Goal: Information Seeking & Learning: Learn about a topic

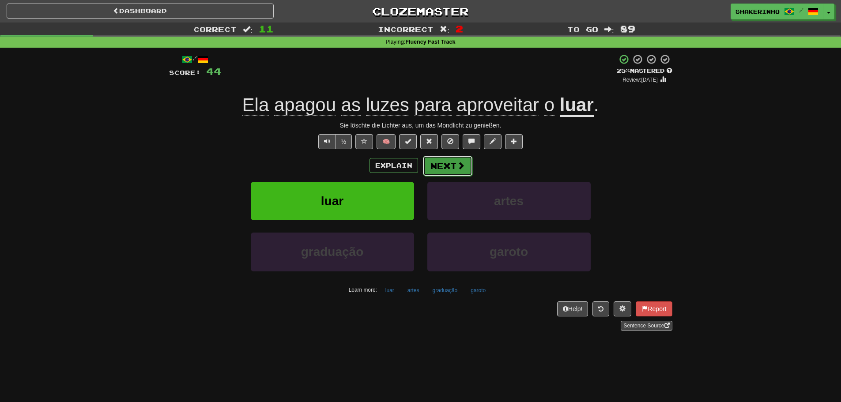
click at [459, 162] on span at bounding box center [461, 166] width 8 height 8
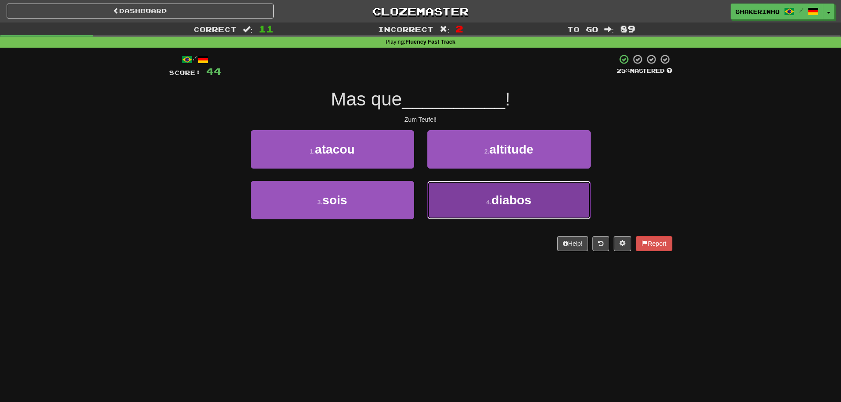
click at [472, 196] on button "4 . diabos" at bounding box center [509, 200] width 163 height 38
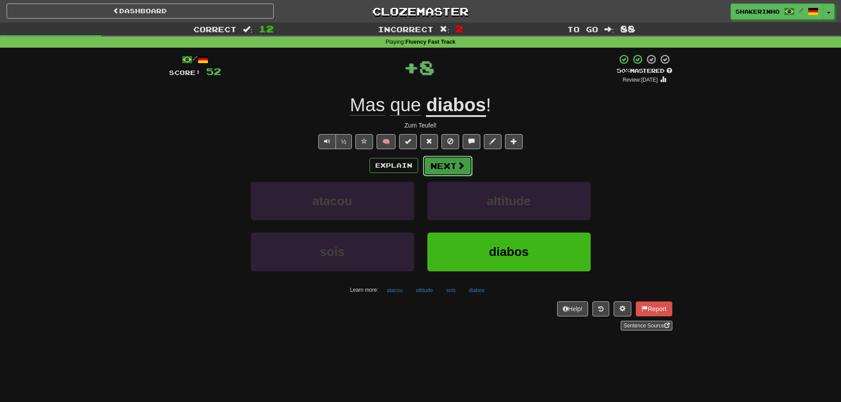
click at [443, 163] on button "Next" at bounding box center [447, 166] width 49 height 20
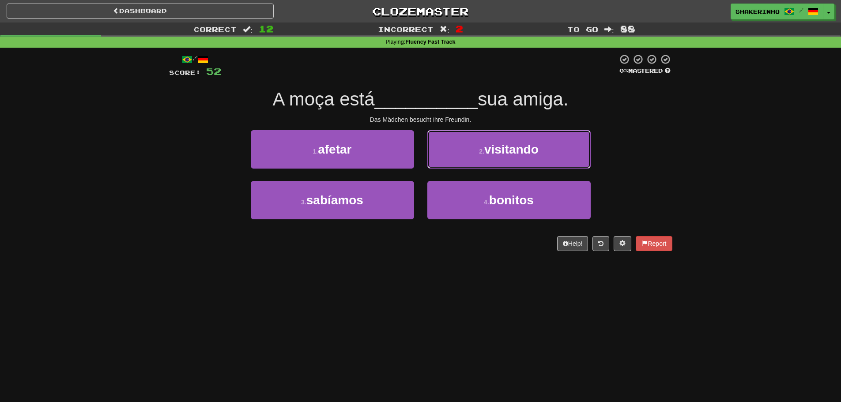
click at [443, 163] on button "2 . visitando" at bounding box center [509, 149] width 163 height 38
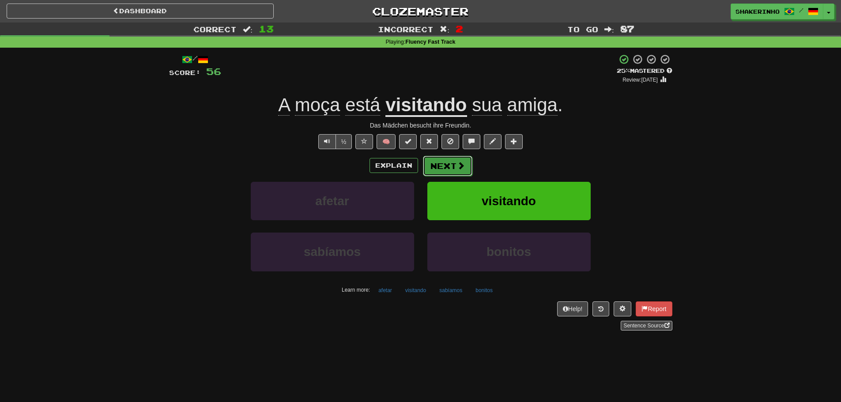
click at [440, 168] on button "Next" at bounding box center [447, 166] width 49 height 20
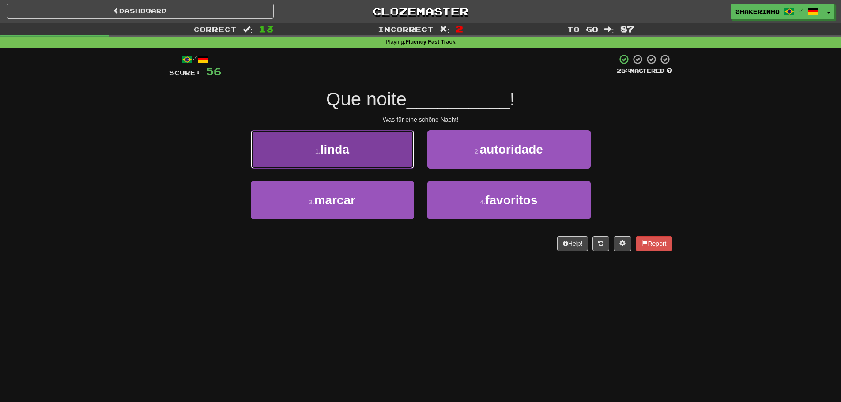
click at [383, 152] on button "1 . [PERSON_NAME]" at bounding box center [332, 149] width 163 height 38
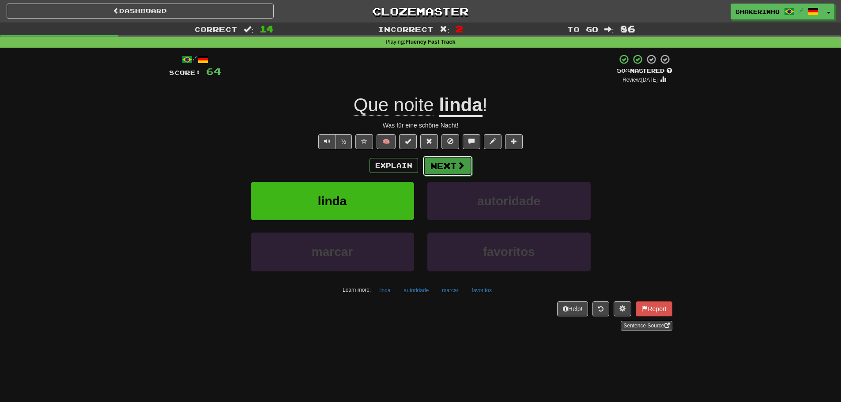
click at [450, 162] on button "Next" at bounding box center [447, 166] width 49 height 20
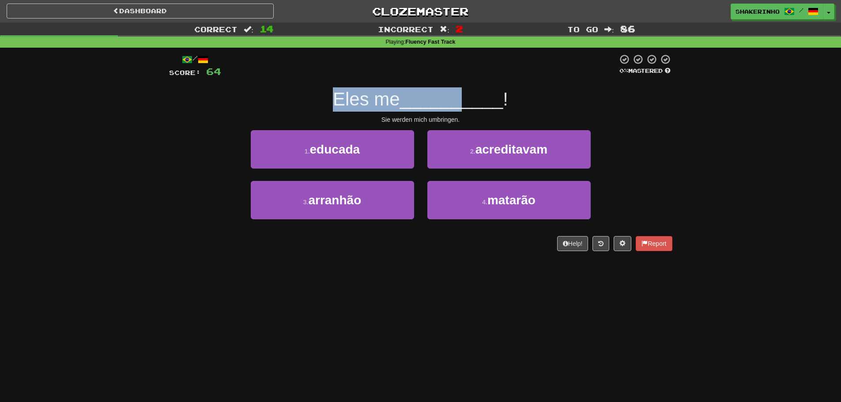
drag, startPoint x: 277, startPoint y: 104, endPoint x: 463, endPoint y: 87, distance: 186.3
click at [463, 87] on div "/ Score: 64 0 % Mastered Eles me __________ ! Sie werden mich umbringen. 1 . ed…" at bounding box center [421, 152] width 504 height 197
click at [453, 87] on div "/ Score: 64 0 % Mastered Eles me __________ ! Sie werden mich umbringen. 1 . ed…" at bounding box center [421, 152] width 504 height 197
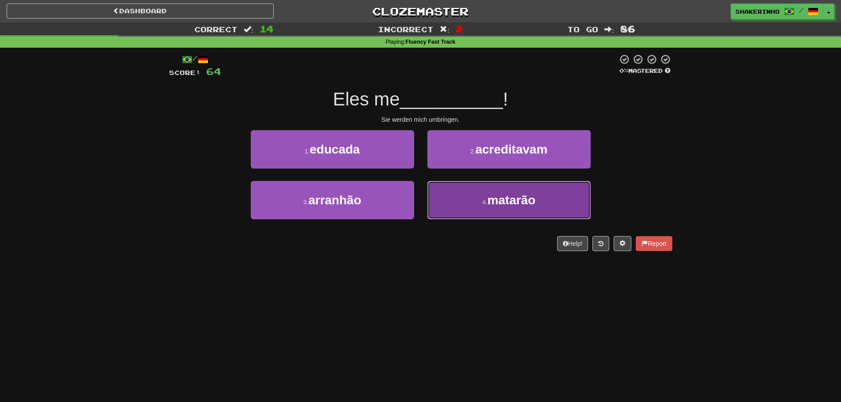
click at [504, 210] on button "4 . matarão" at bounding box center [509, 200] width 163 height 38
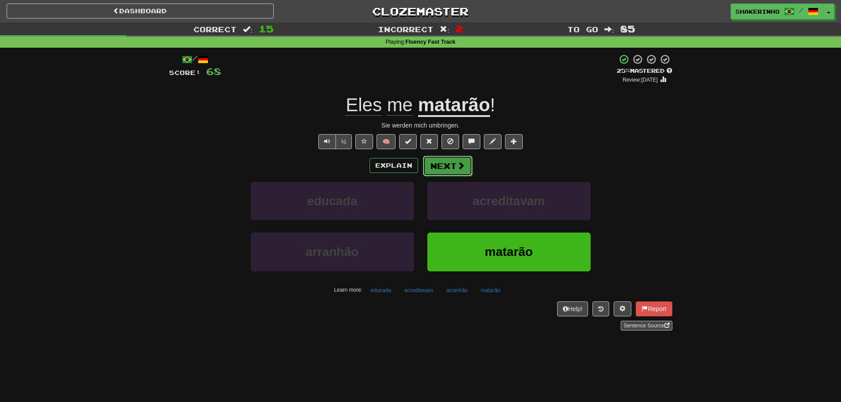
click at [443, 169] on button "Next" at bounding box center [447, 166] width 49 height 20
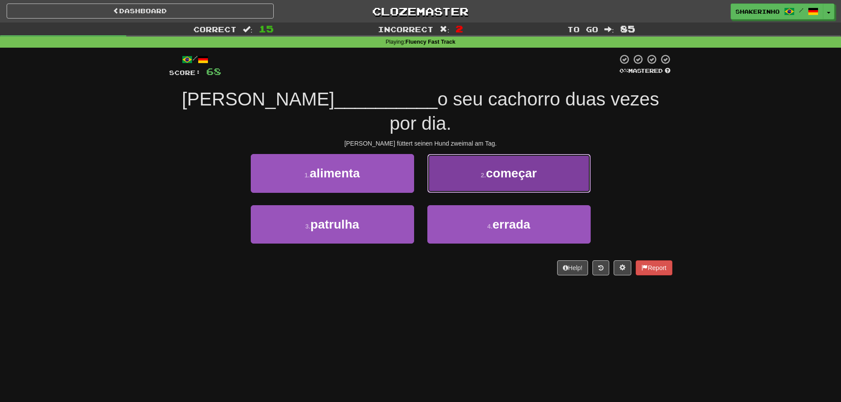
click at [470, 158] on button "2 . começar" at bounding box center [509, 173] width 163 height 38
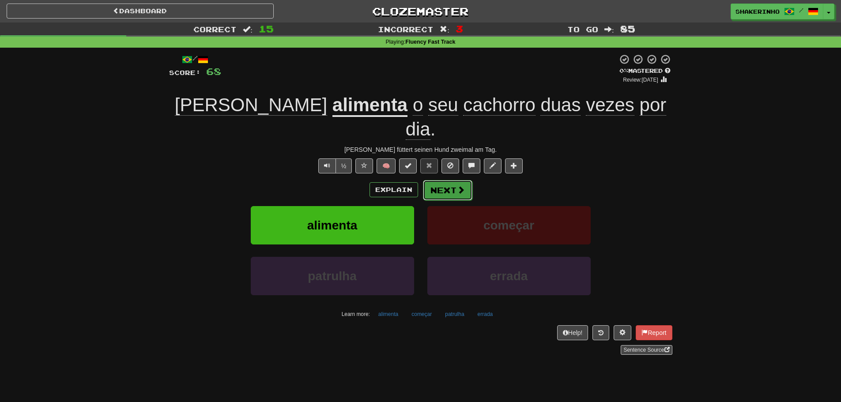
click at [452, 180] on button "Next" at bounding box center [447, 190] width 49 height 20
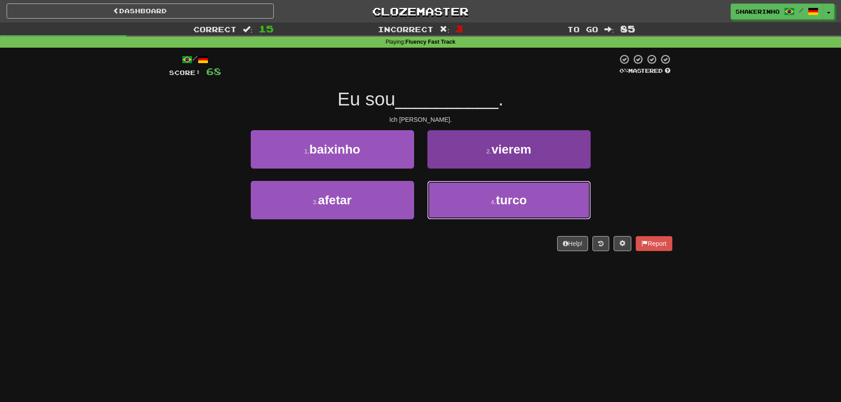
drag, startPoint x: 491, startPoint y: 194, endPoint x: 460, endPoint y: 191, distance: 31.5
click at [491, 194] on button "4 . turco" at bounding box center [509, 200] width 163 height 38
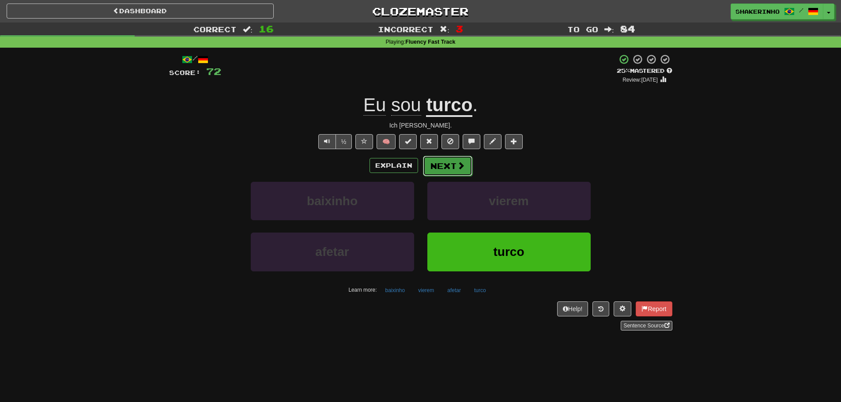
click at [451, 164] on button "Next" at bounding box center [447, 166] width 49 height 20
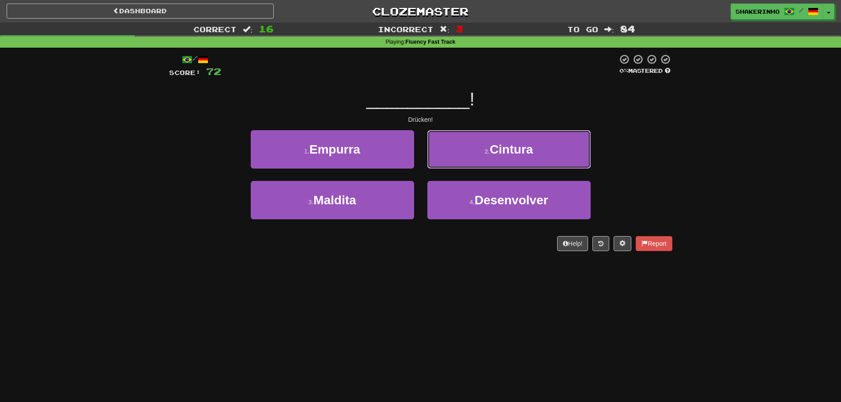
click at [515, 148] on span "Cintura" at bounding box center [511, 150] width 43 height 14
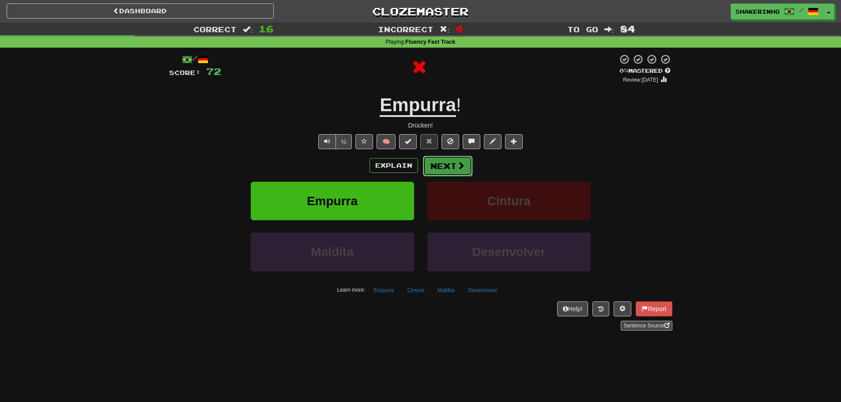
click at [455, 162] on button "Next" at bounding box center [447, 166] width 49 height 20
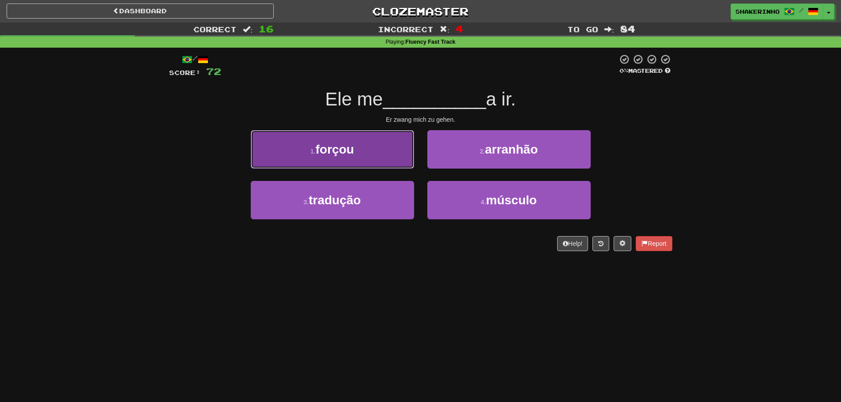
click at [375, 155] on button "1 . forçou" at bounding box center [332, 149] width 163 height 38
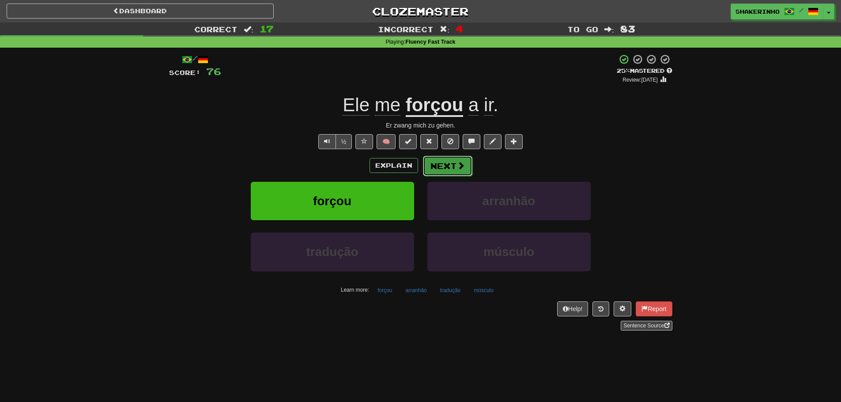
click at [447, 174] on button "Next" at bounding box center [447, 166] width 49 height 20
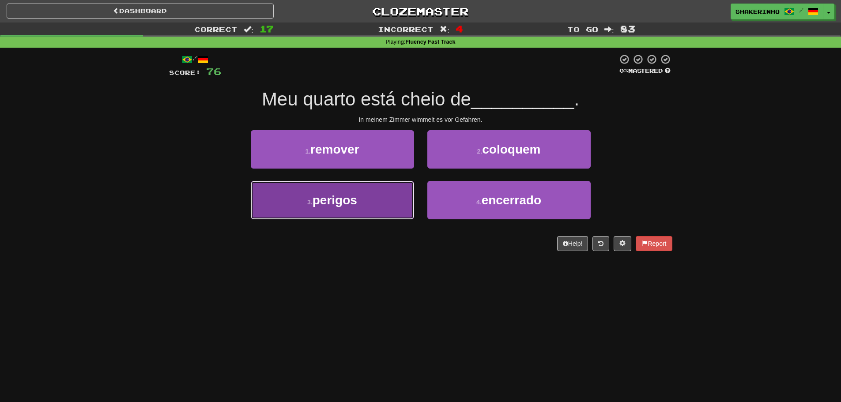
click at [368, 193] on button "3 . perigos" at bounding box center [332, 200] width 163 height 38
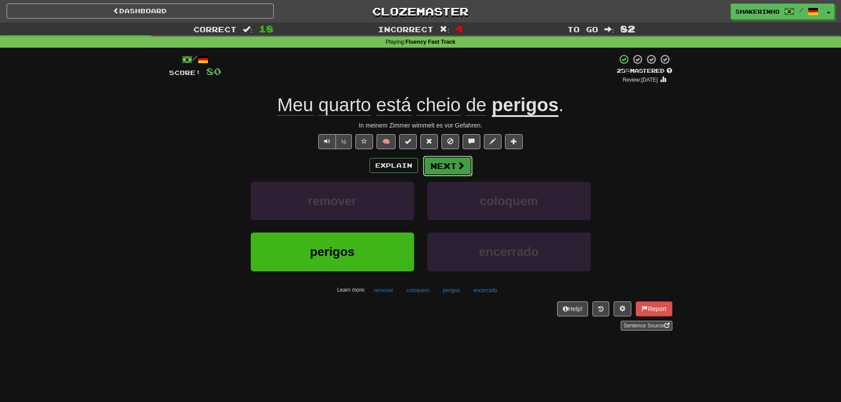
click at [443, 161] on button "Next" at bounding box center [447, 166] width 49 height 20
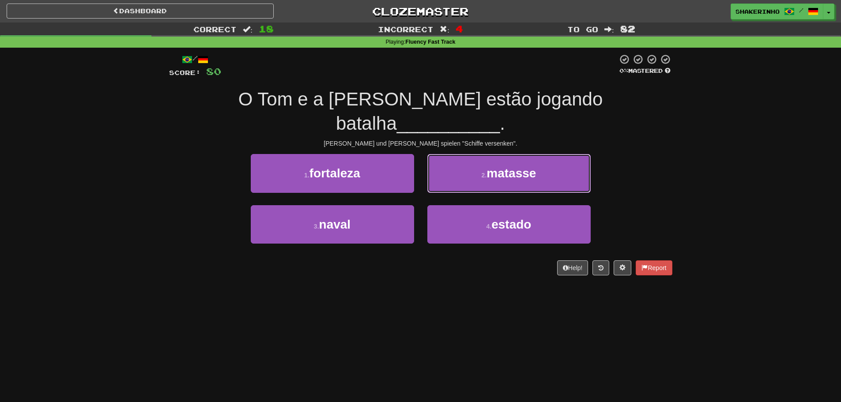
drag, startPoint x: 435, startPoint y: 163, endPoint x: 432, endPoint y: 105, distance: 58.3
click at [432, 105] on div "/ Score: 80 0 % Mastered O Tom e a [PERSON_NAME] estão jogando batalha ________…" at bounding box center [421, 164] width 504 height 221
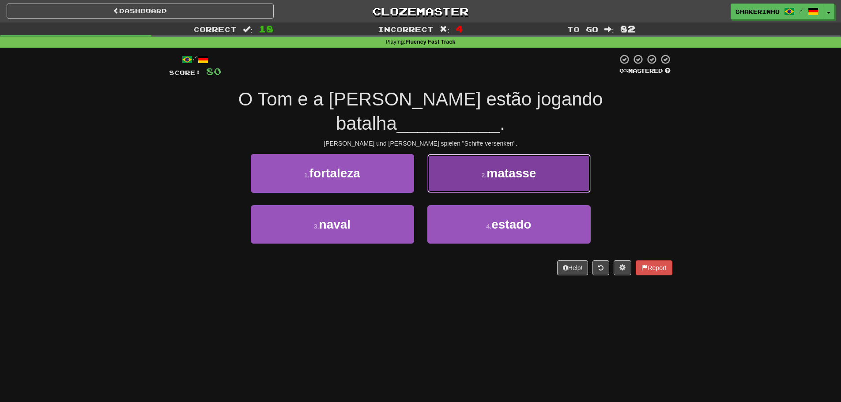
click at [456, 154] on button "2 . matasse" at bounding box center [509, 173] width 163 height 38
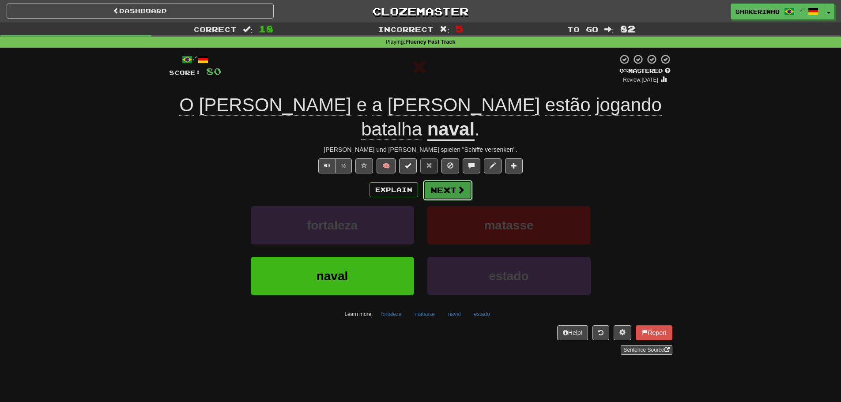
click at [426, 180] on button "Next" at bounding box center [447, 190] width 49 height 20
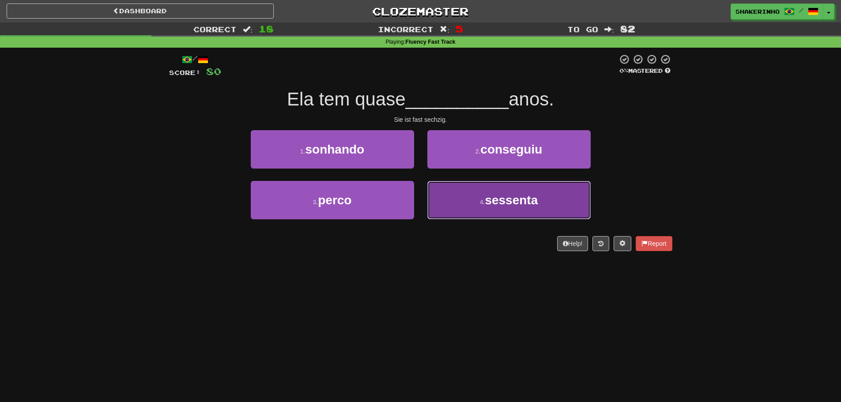
click at [452, 213] on button "4 . sessenta" at bounding box center [509, 200] width 163 height 38
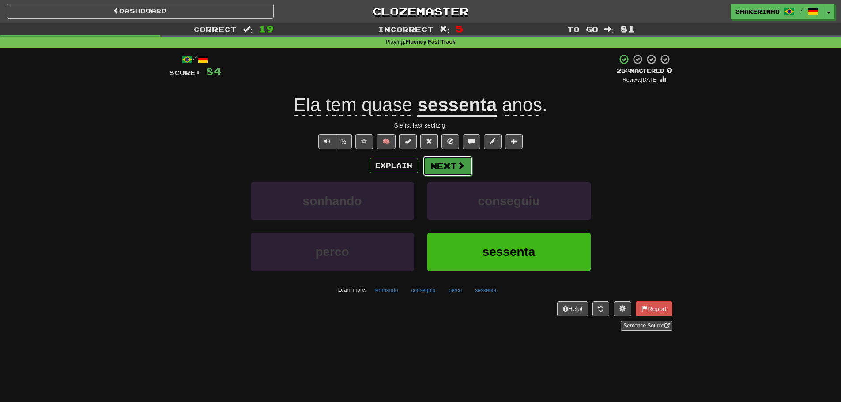
click at [442, 168] on button "Next" at bounding box center [447, 166] width 49 height 20
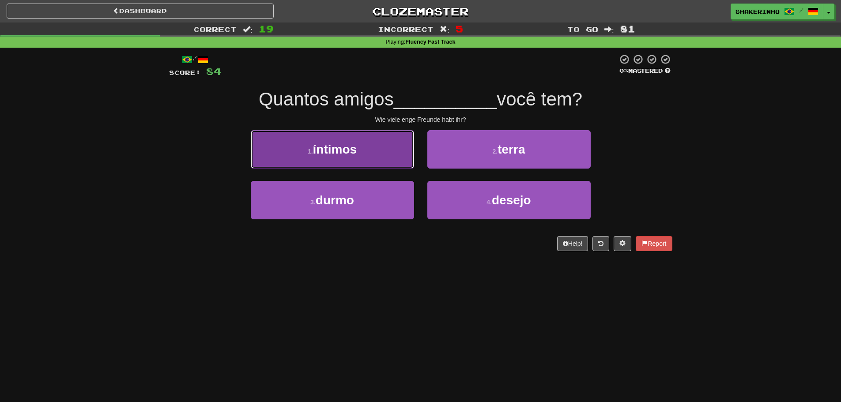
click at [386, 154] on button "1 . íntimos" at bounding box center [332, 149] width 163 height 38
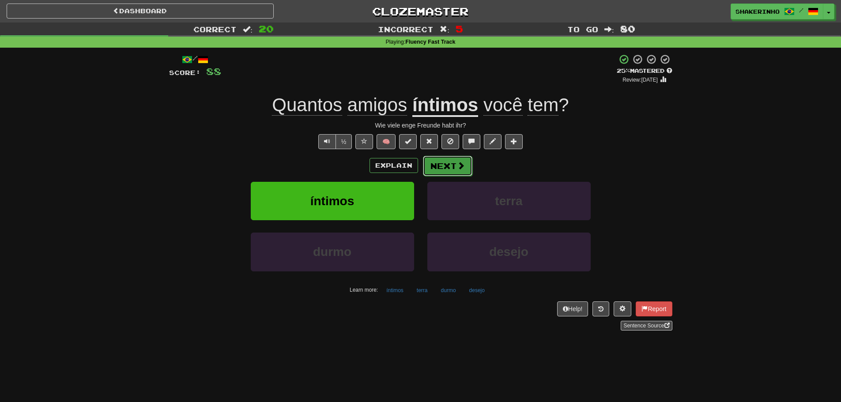
click at [437, 161] on button "Next" at bounding box center [447, 166] width 49 height 20
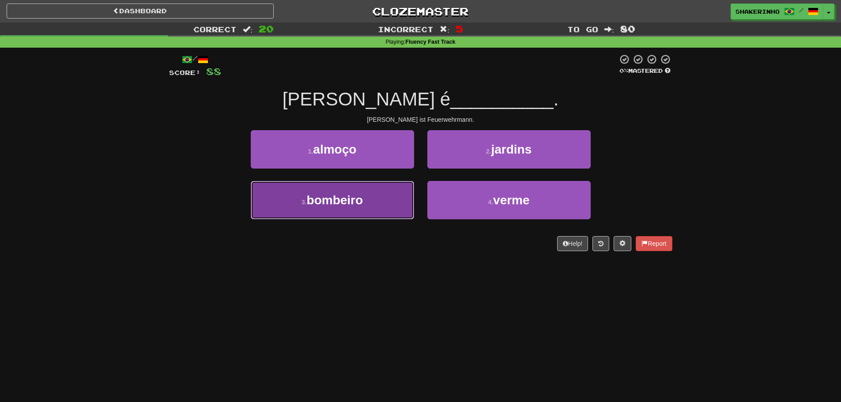
click at [368, 209] on button "3 . bombeiro" at bounding box center [332, 200] width 163 height 38
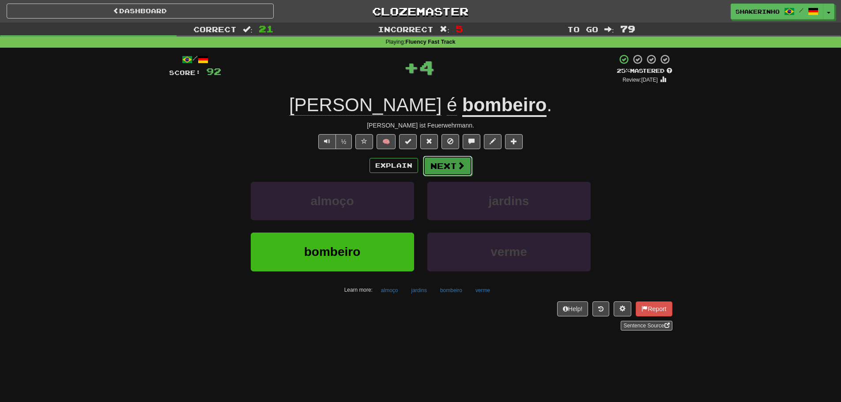
click at [446, 166] on button "Next" at bounding box center [447, 166] width 49 height 20
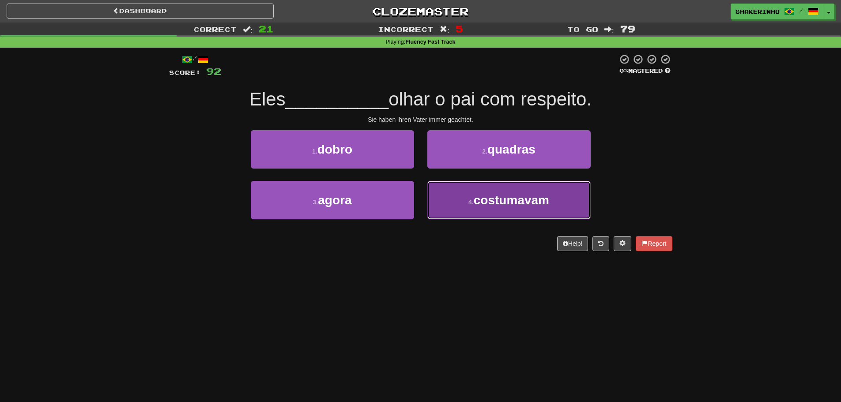
click at [467, 206] on button "4 . costumavam" at bounding box center [509, 200] width 163 height 38
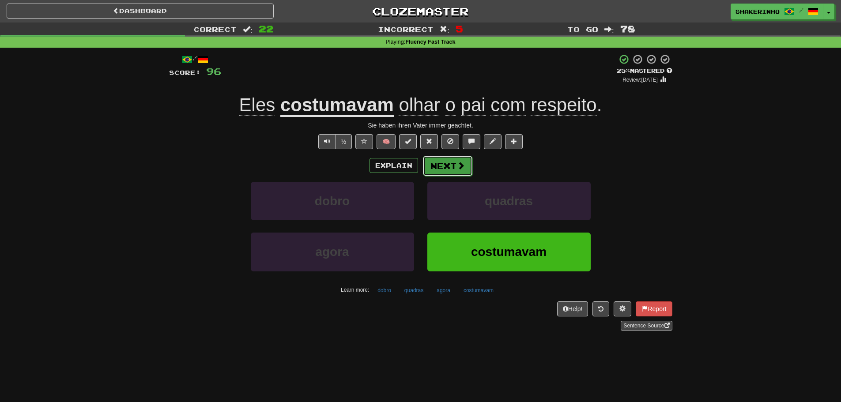
click at [459, 156] on button "Next" at bounding box center [447, 166] width 49 height 20
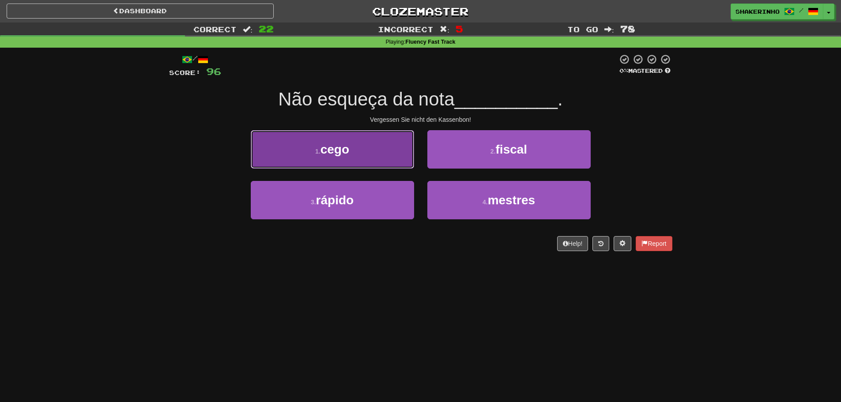
click at [354, 155] on button "1 . cego" at bounding box center [332, 149] width 163 height 38
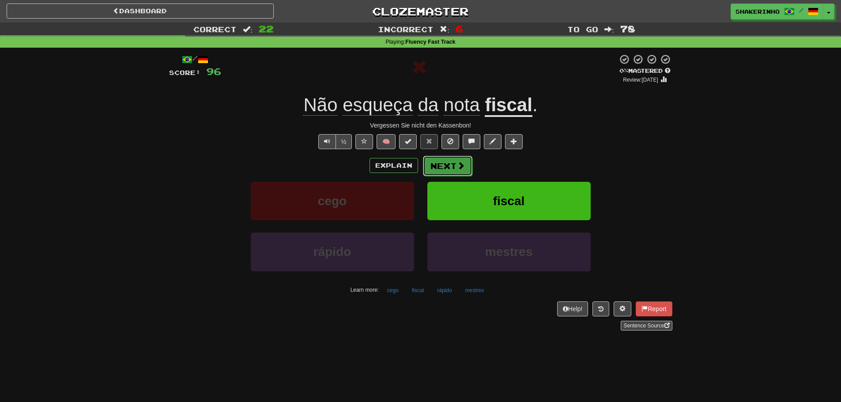
click at [451, 162] on button "Next" at bounding box center [447, 166] width 49 height 20
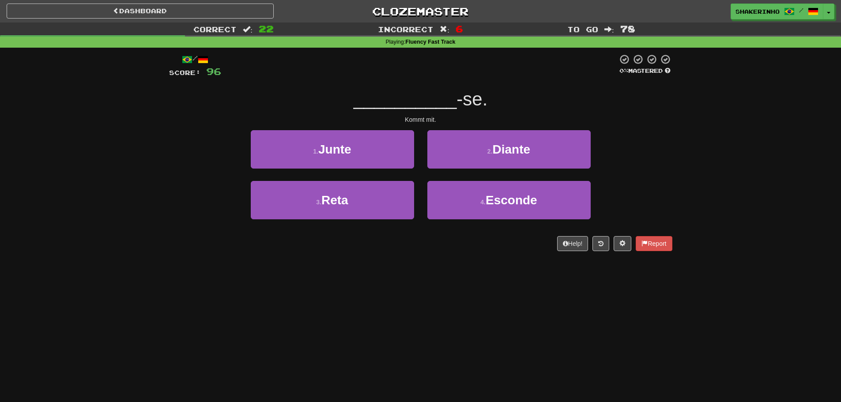
click at [326, 173] on div "1 . Junte" at bounding box center [332, 155] width 177 height 51
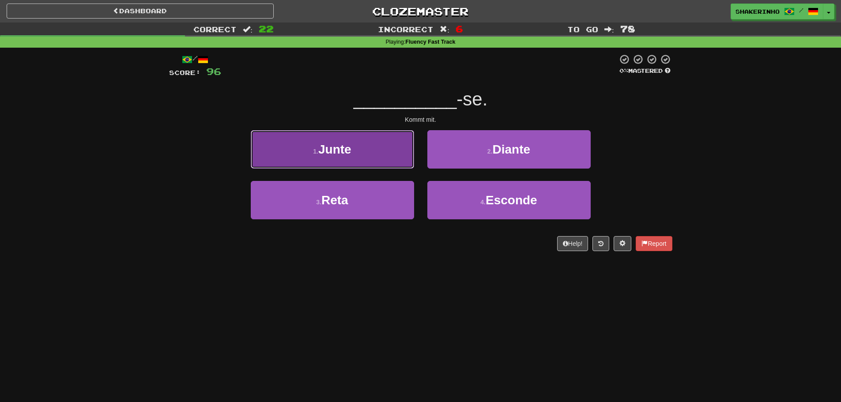
click at [336, 164] on button "1 . Junte" at bounding box center [332, 149] width 163 height 38
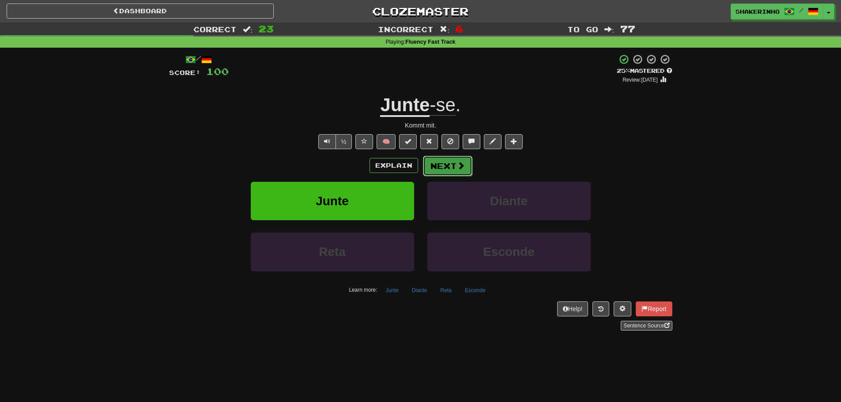
click at [424, 167] on button "Next" at bounding box center [447, 166] width 49 height 20
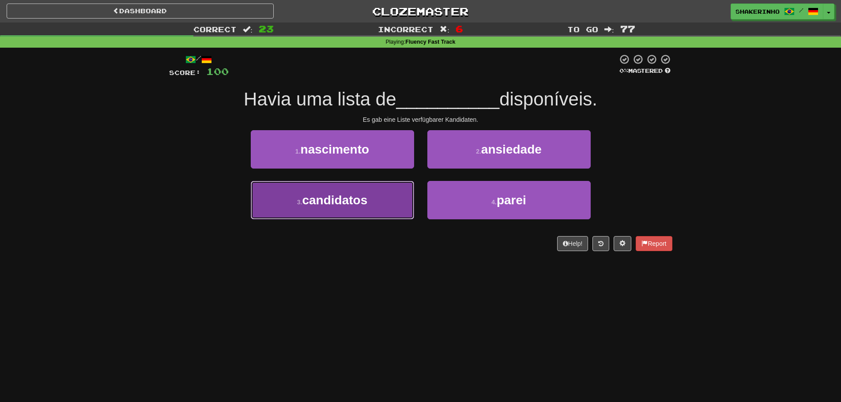
click at [363, 208] on button "3 . candidatos" at bounding box center [332, 200] width 163 height 38
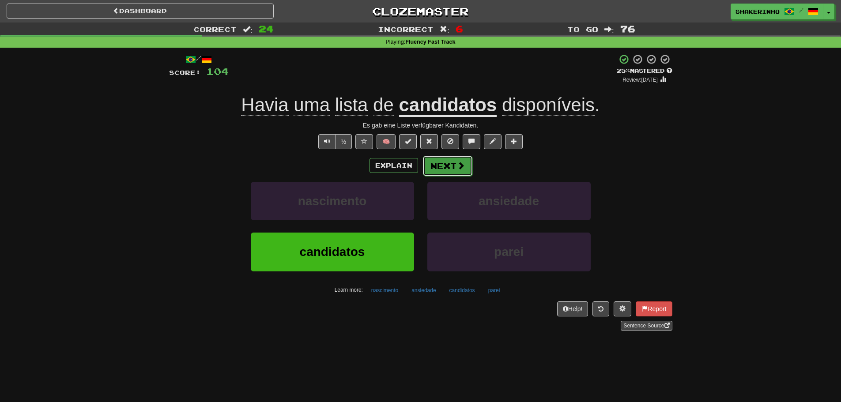
click at [425, 163] on button "Next" at bounding box center [447, 166] width 49 height 20
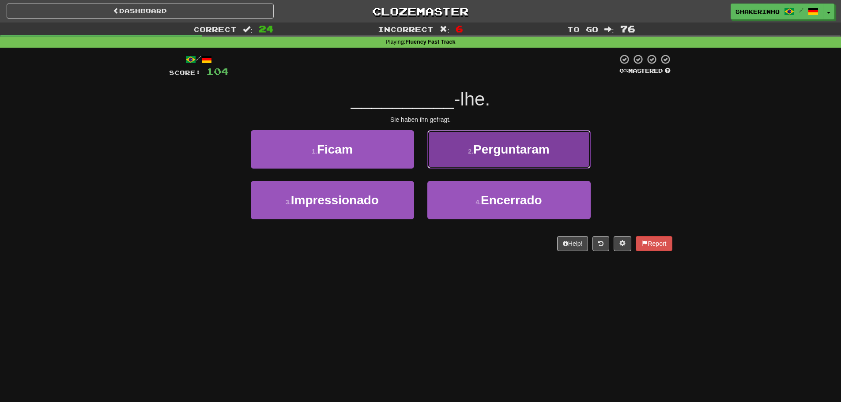
click at [493, 159] on button "2 . Perguntaram" at bounding box center [509, 149] width 163 height 38
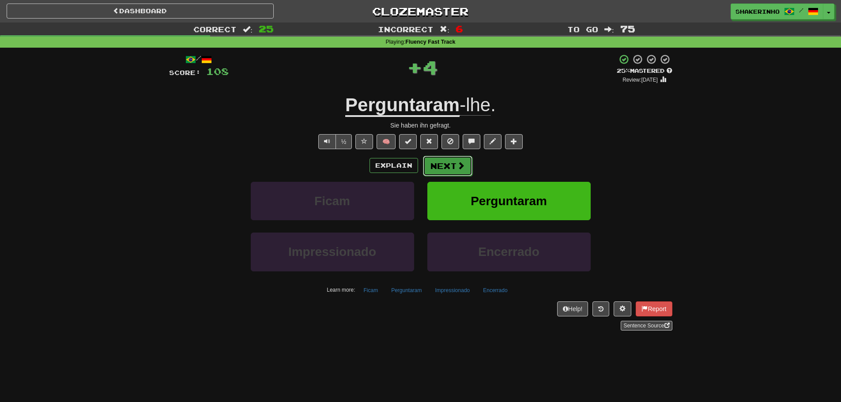
click at [447, 163] on button "Next" at bounding box center [447, 166] width 49 height 20
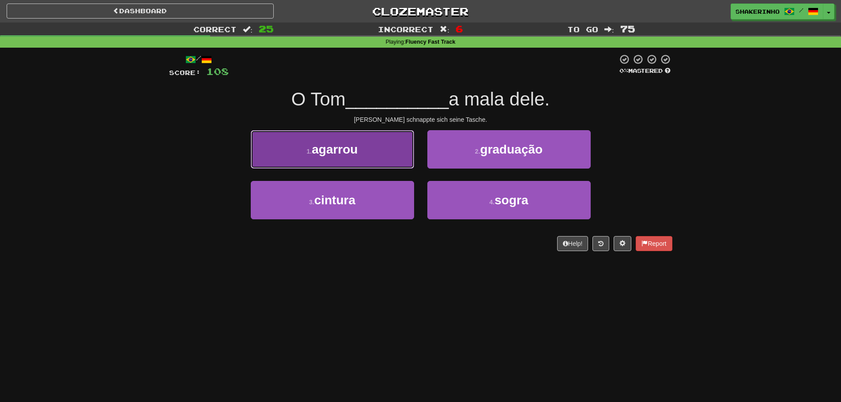
click at [376, 161] on button "1 . agarrou" at bounding box center [332, 149] width 163 height 38
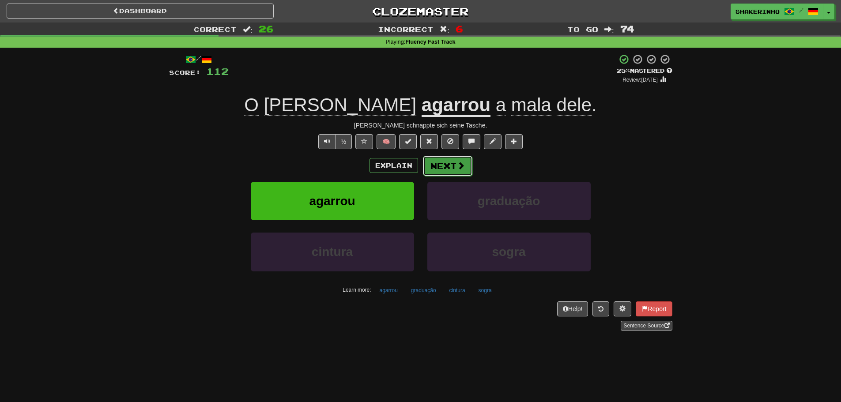
click at [457, 167] on span at bounding box center [461, 166] width 8 height 8
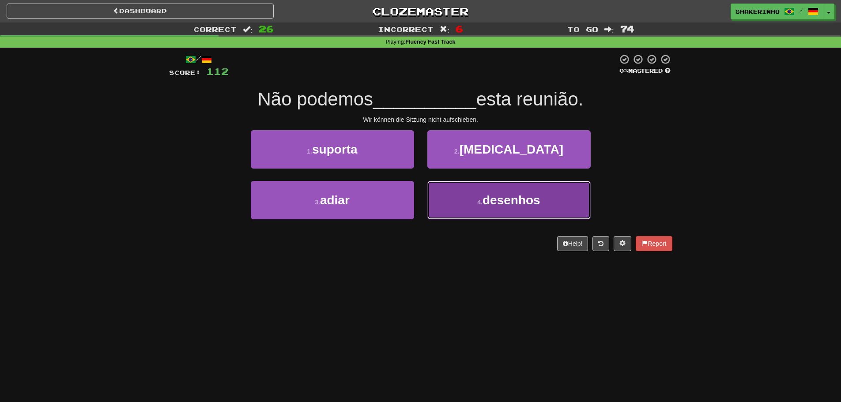
click at [481, 205] on small "4 ." at bounding box center [480, 202] width 5 height 7
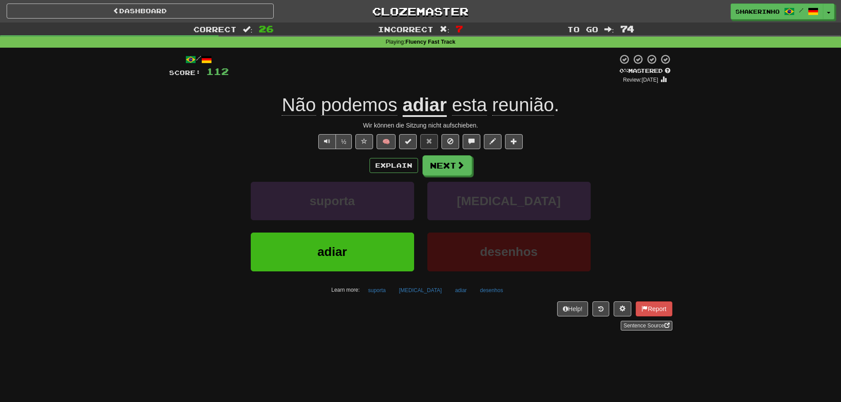
click at [469, 180] on div "Explain Next suporta [MEDICAL_DATA] adiar desenhos Learn more: suporta [MEDICAL…" at bounding box center [421, 226] width 504 height 142
click at [451, 164] on button "Next" at bounding box center [447, 166] width 49 height 20
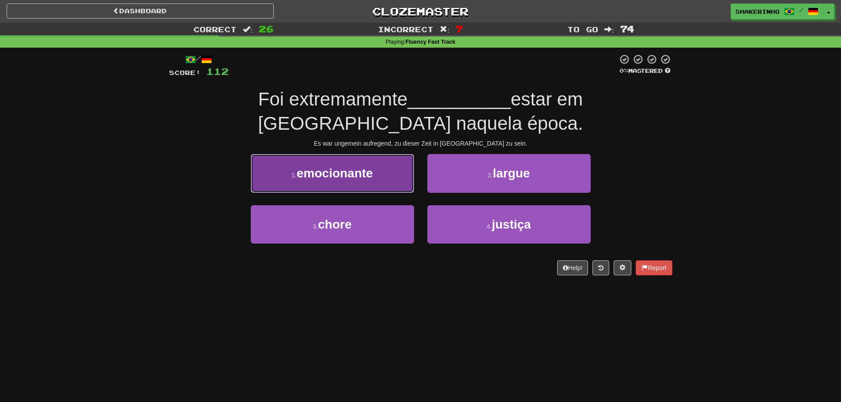
click at [348, 172] on span "emocionante" at bounding box center [335, 174] width 76 height 14
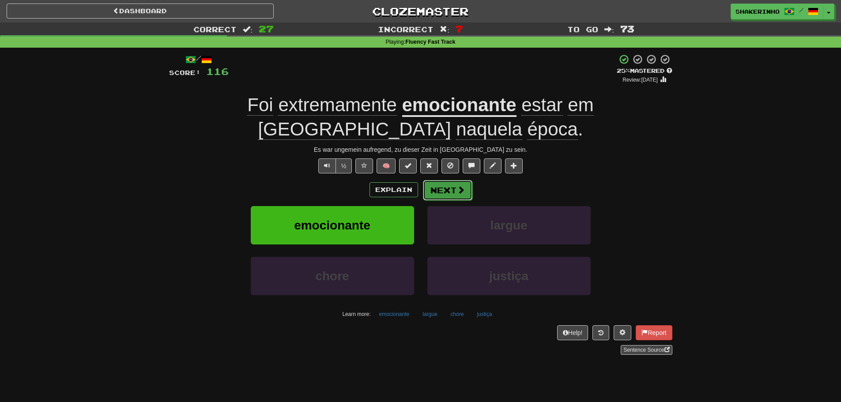
click at [449, 190] on button "Next" at bounding box center [447, 190] width 49 height 20
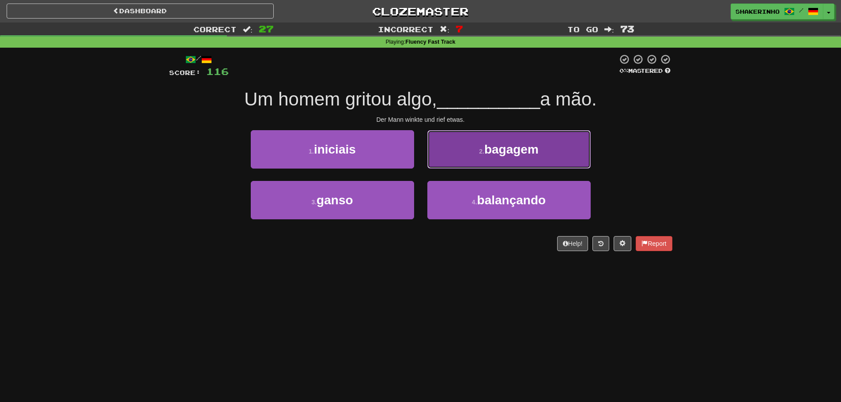
click at [516, 142] on button "2 . bagagem" at bounding box center [509, 149] width 163 height 38
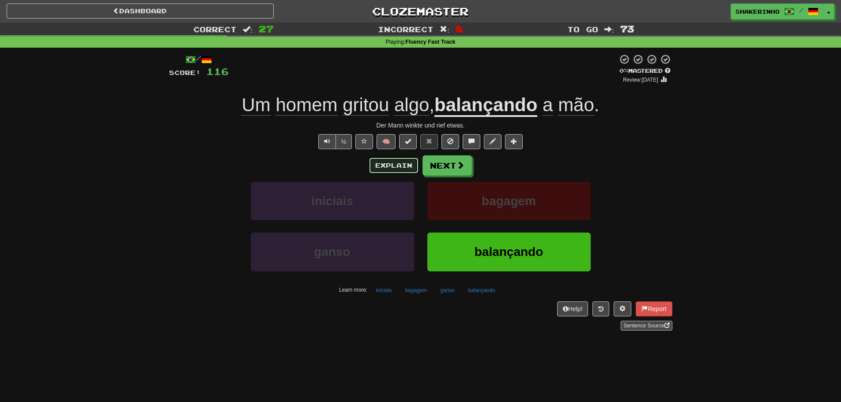
click at [397, 167] on button "Explain" at bounding box center [394, 165] width 49 height 15
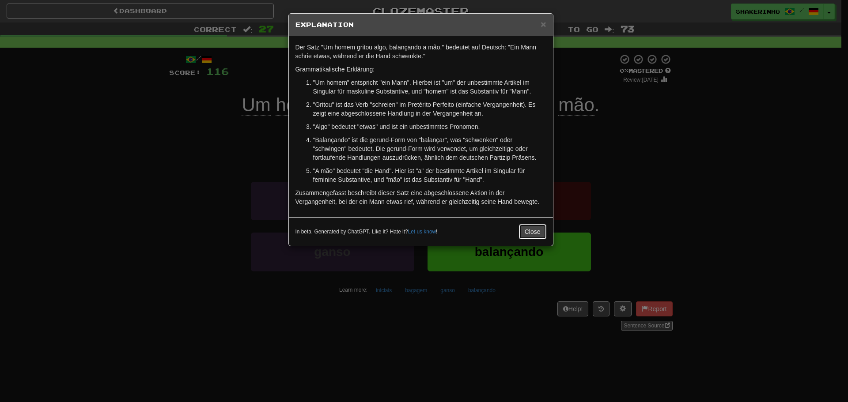
click at [530, 236] on button "Close" at bounding box center [532, 231] width 27 height 15
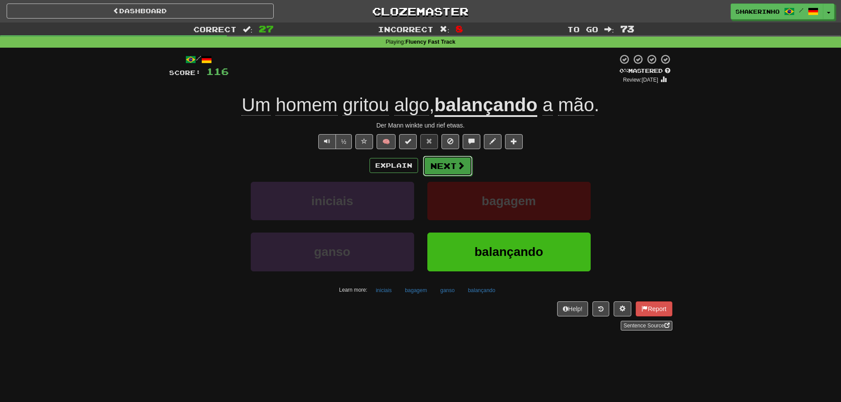
click at [456, 170] on button "Next" at bounding box center [447, 166] width 49 height 20
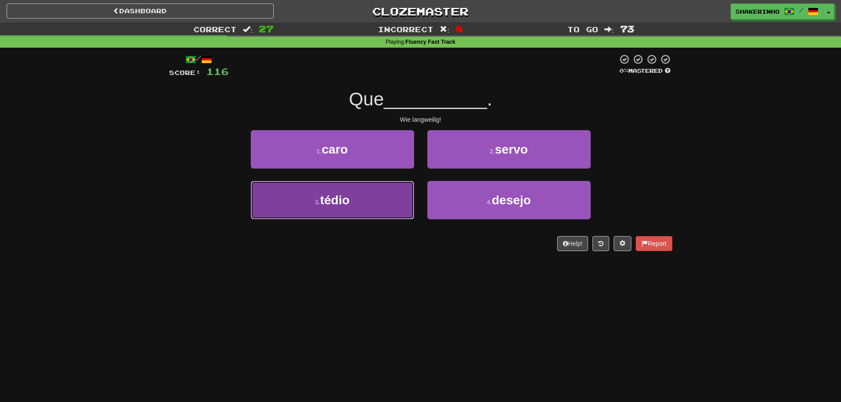
click at [382, 204] on button "3 . tédio" at bounding box center [332, 200] width 163 height 38
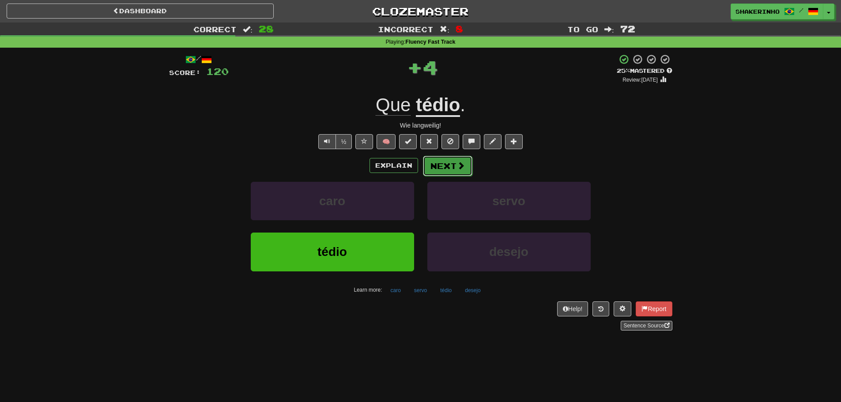
click at [456, 172] on button "Next" at bounding box center [447, 166] width 49 height 20
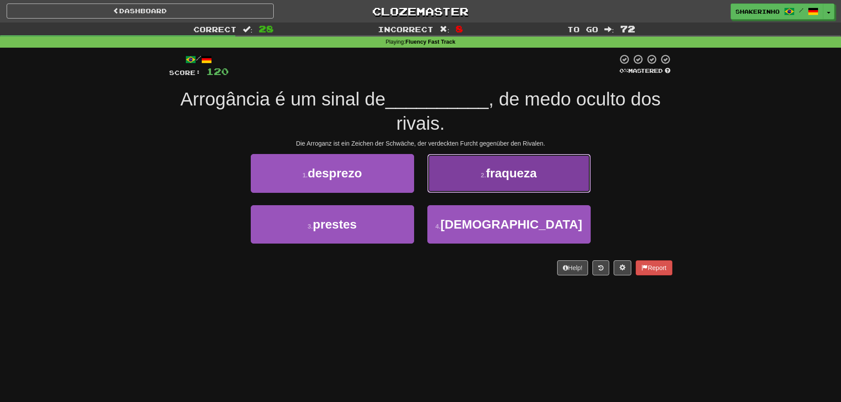
click at [456, 172] on button "2 . fraqueza" at bounding box center [509, 173] width 163 height 38
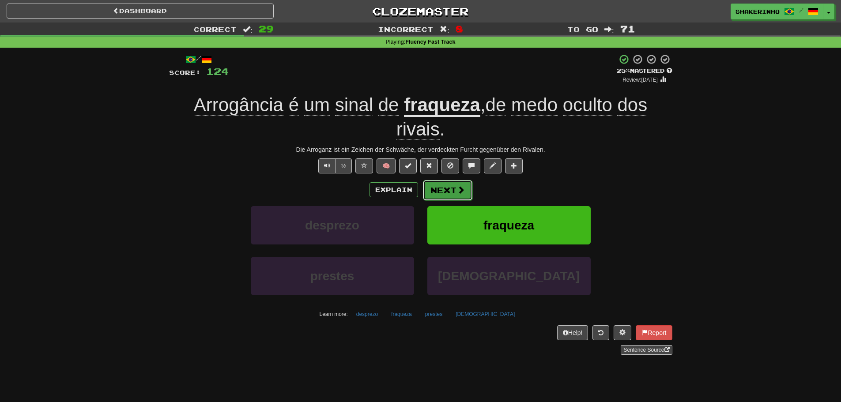
click at [440, 186] on button "Next" at bounding box center [447, 190] width 49 height 20
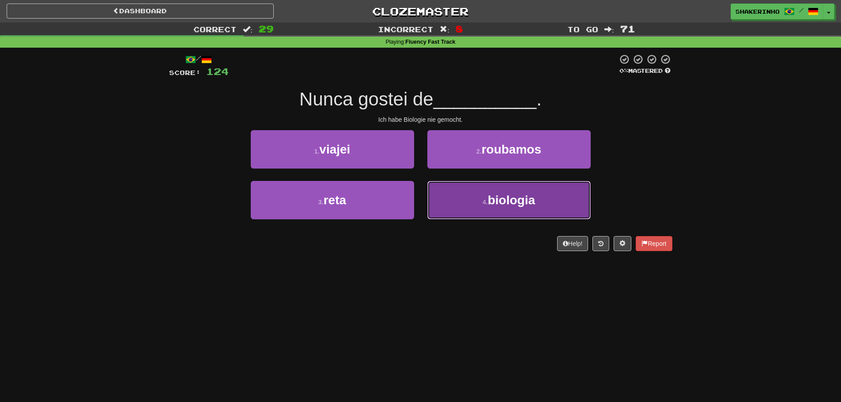
click at [449, 189] on button "4 . biologia" at bounding box center [509, 200] width 163 height 38
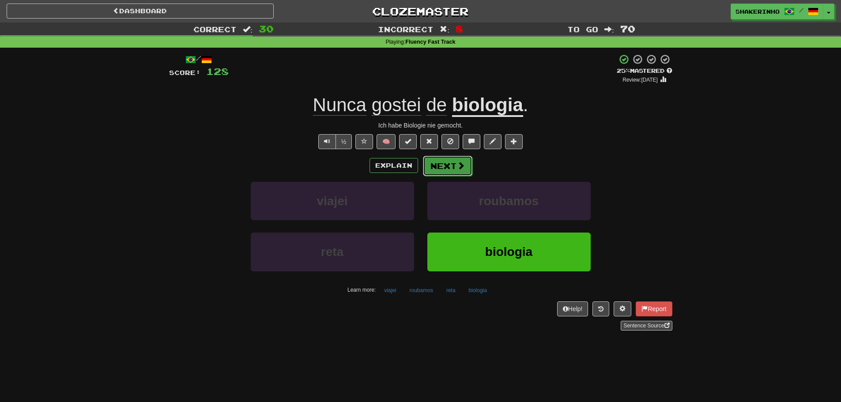
click at [455, 173] on button "Next" at bounding box center [447, 166] width 49 height 20
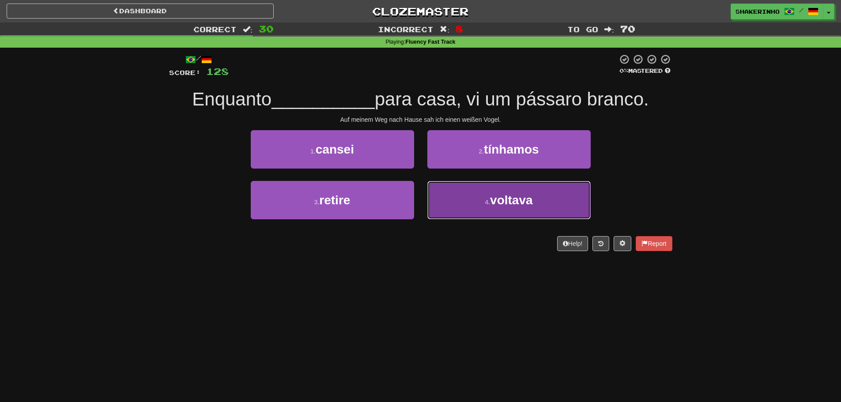
click at [474, 205] on button "4 . voltava" at bounding box center [509, 200] width 163 height 38
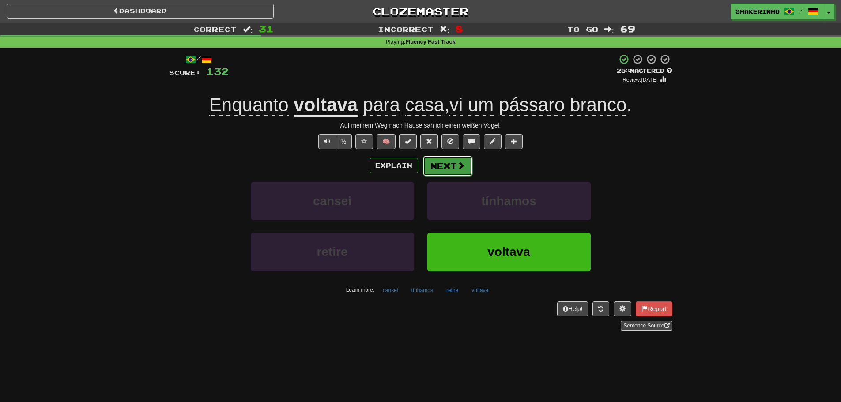
click at [432, 164] on button "Next" at bounding box center [447, 166] width 49 height 20
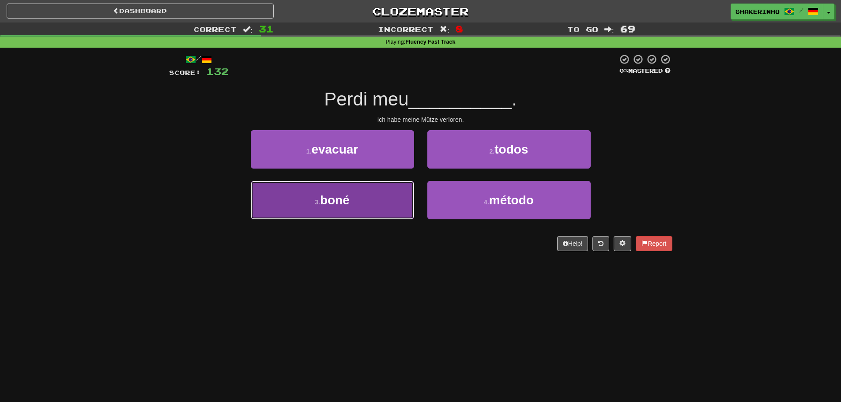
click at [361, 205] on button "3 . boné" at bounding box center [332, 200] width 163 height 38
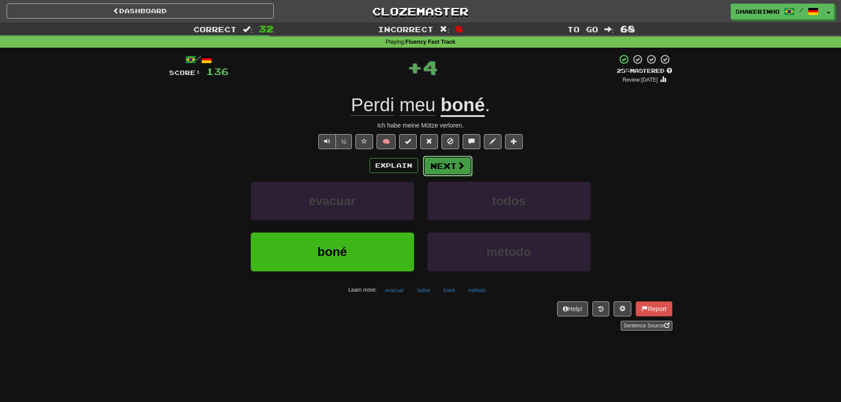
click at [452, 169] on button "Next" at bounding box center [447, 166] width 49 height 20
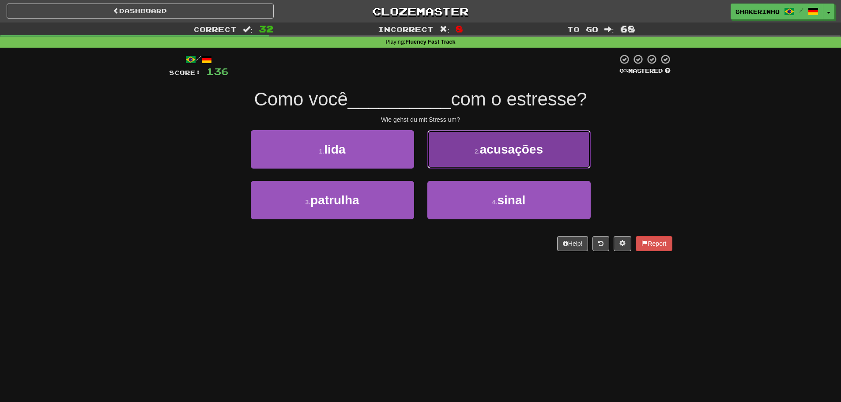
click at [468, 156] on button "2 . acusações" at bounding box center [509, 149] width 163 height 38
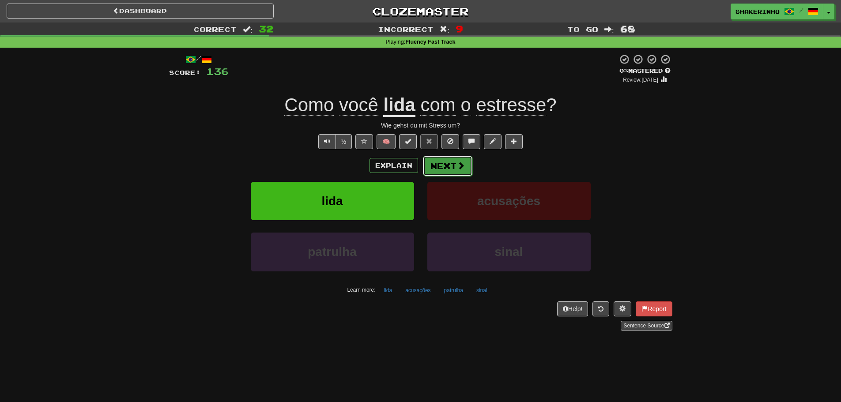
click at [448, 172] on button "Next" at bounding box center [447, 166] width 49 height 20
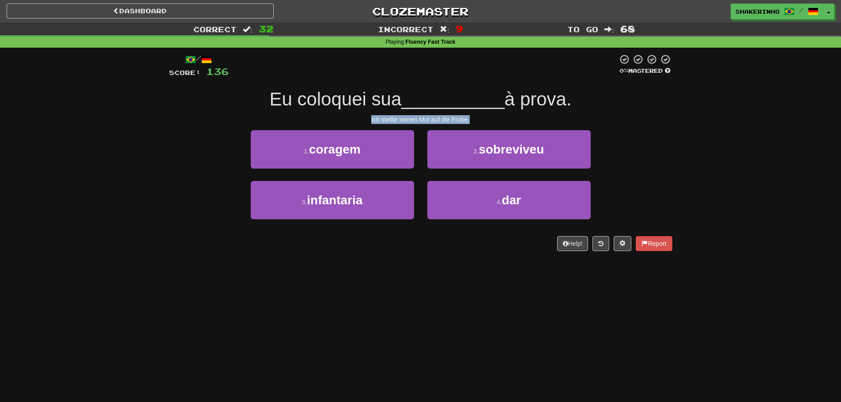
drag, startPoint x: 354, startPoint y: 115, endPoint x: 478, endPoint y: 117, distance: 124.6
click at [478, 117] on div "Ich stellte seinen Mut auf die Probe." at bounding box center [421, 119] width 504 height 9
drag, startPoint x: 478, startPoint y: 117, endPoint x: 364, endPoint y: 120, distance: 114.0
click at [364, 120] on div "Ich stellte seinen Mut auf die Probe." at bounding box center [421, 119] width 504 height 9
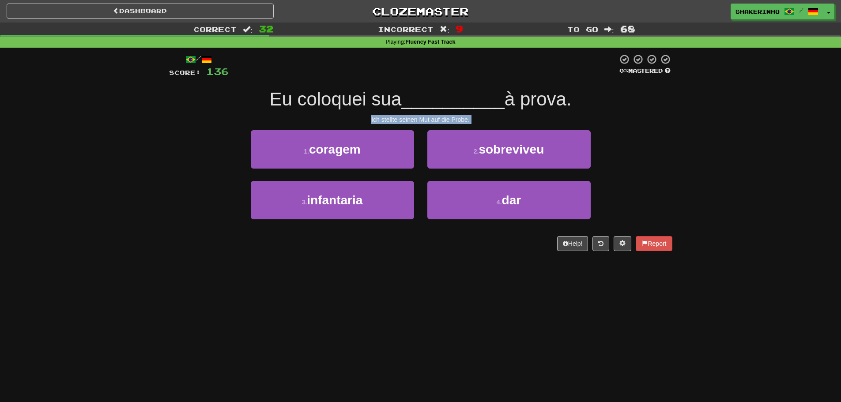
click at [364, 120] on div "Ich stellte seinen Mut auf die Probe." at bounding box center [421, 119] width 504 height 9
drag, startPoint x: 364, startPoint y: 120, endPoint x: 479, endPoint y: 120, distance: 114.8
click at [479, 120] on div "Ich stellte seinen Mut auf die Probe." at bounding box center [421, 119] width 504 height 9
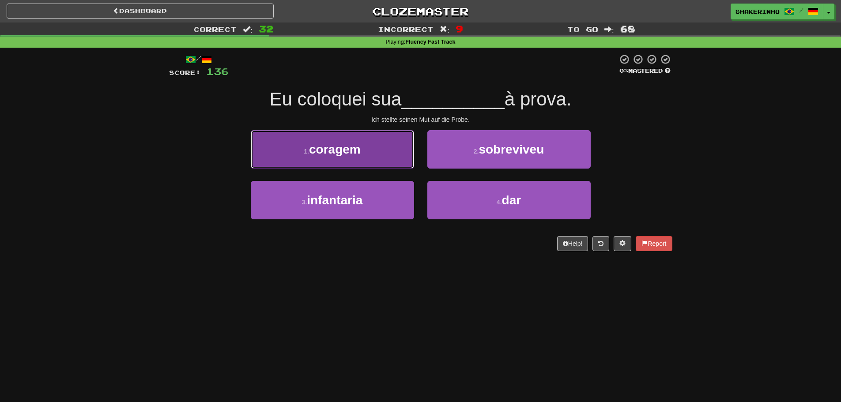
click at [375, 148] on button "1 . coragem" at bounding box center [332, 149] width 163 height 38
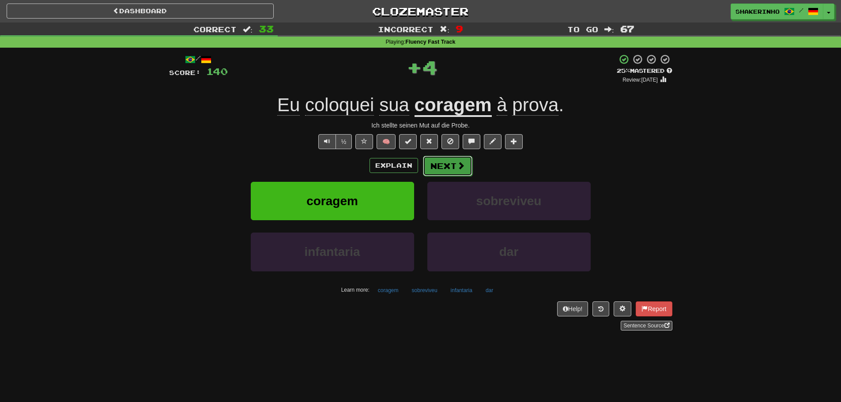
click at [449, 170] on button "Next" at bounding box center [447, 166] width 49 height 20
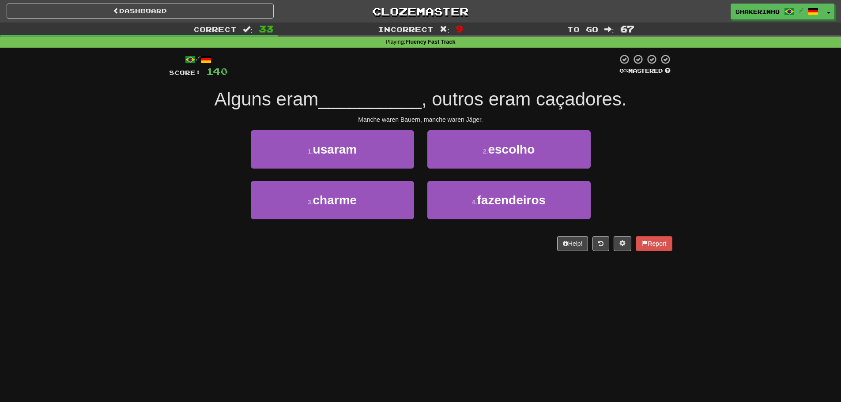
drag, startPoint x: 449, startPoint y: 170, endPoint x: 350, endPoint y: 114, distance: 113.5
click at [350, 114] on div "/ Score: 140 0 % Mastered Alguns eram __________ , outros eram caçadores. Manch…" at bounding box center [421, 152] width 504 height 197
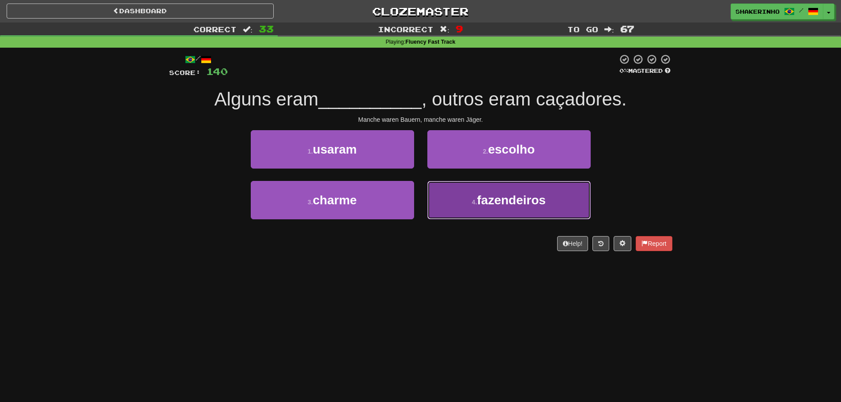
click at [486, 204] on span "fazendeiros" at bounding box center [512, 200] width 69 height 14
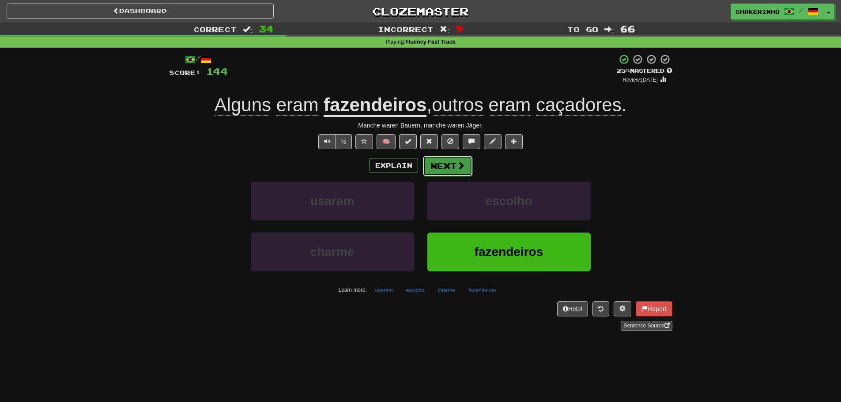
click at [457, 164] on span at bounding box center [461, 166] width 8 height 8
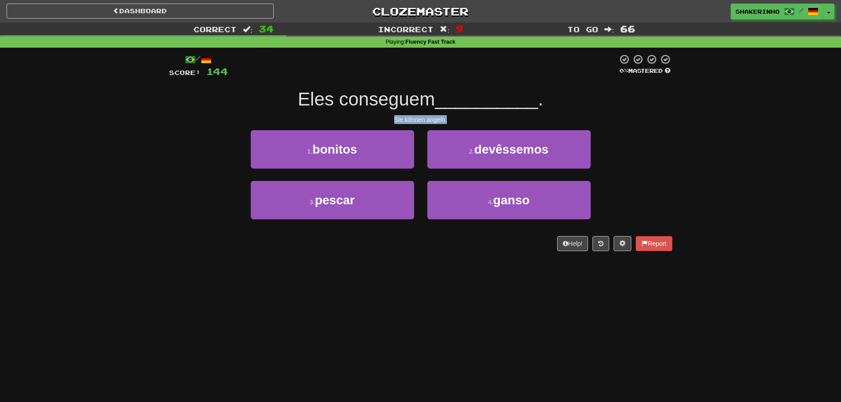
drag, startPoint x: 453, startPoint y: 122, endPoint x: 396, endPoint y: 123, distance: 56.5
click at [396, 123] on div "Sie können angeln." at bounding box center [421, 119] width 504 height 9
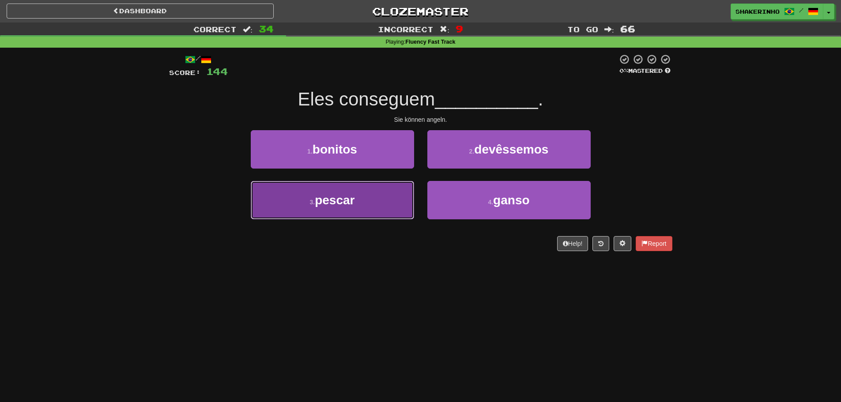
click at [382, 201] on button "3 . pescar" at bounding box center [332, 200] width 163 height 38
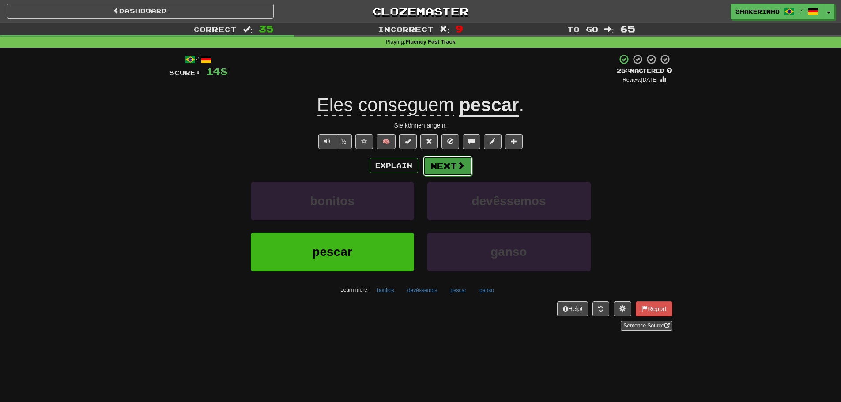
click at [449, 174] on button "Next" at bounding box center [447, 166] width 49 height 20
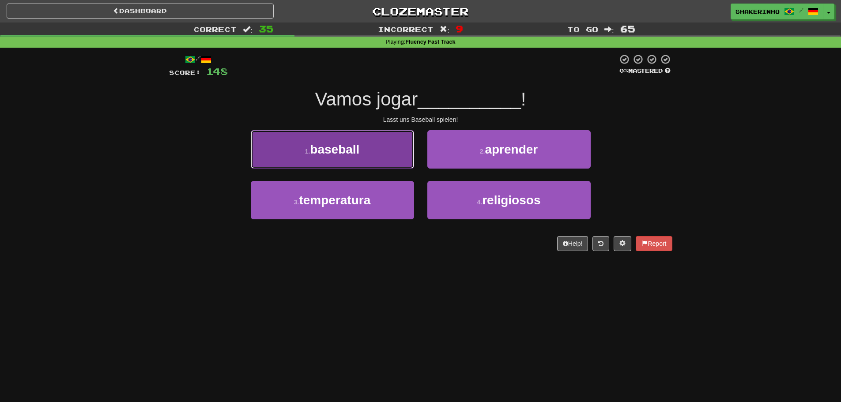
click at [368, 161] on button "1 . baseball" at bounding box center [332, 149] width 163 height 38
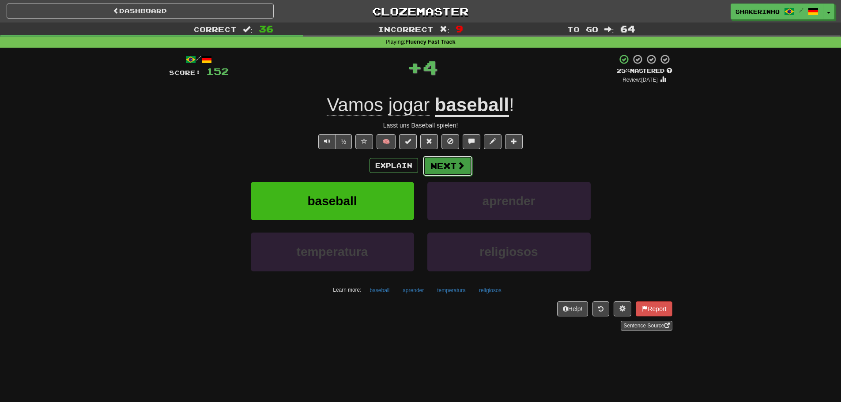
click at [452, 167] on button "Next" at bounding box center [447, 166] width 49 height 20
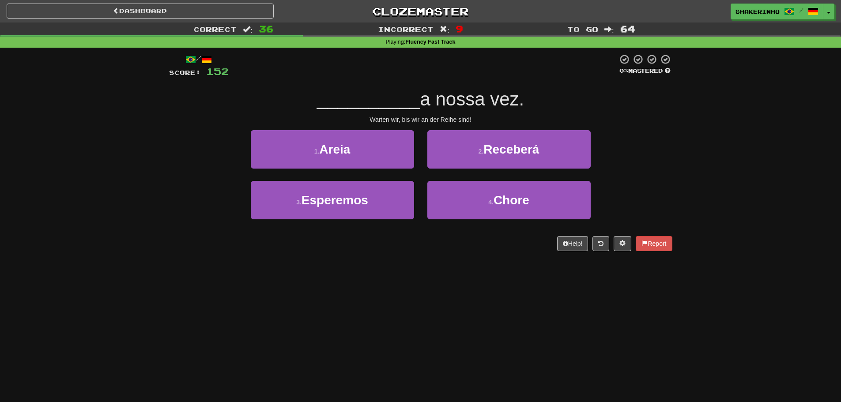
click at [394, 221] on div "3 . Esperemos" at bounding box center [332, 206] width 177 height 51
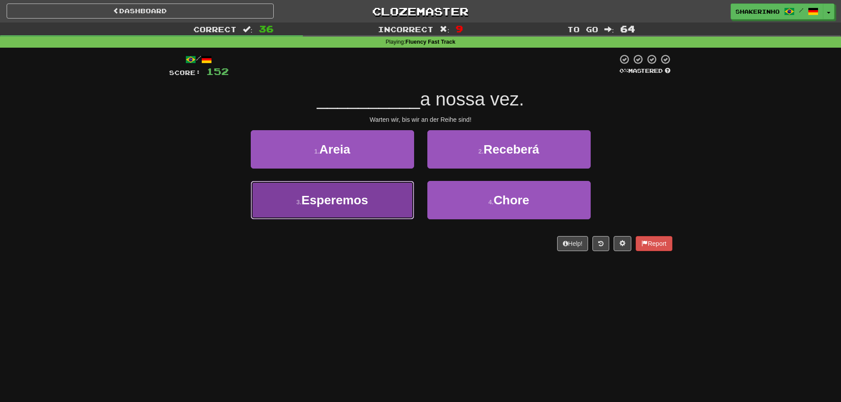
click at [398, 211] on button "3 . Esperemos" at bounding box center [332, 200] width 163 height 38
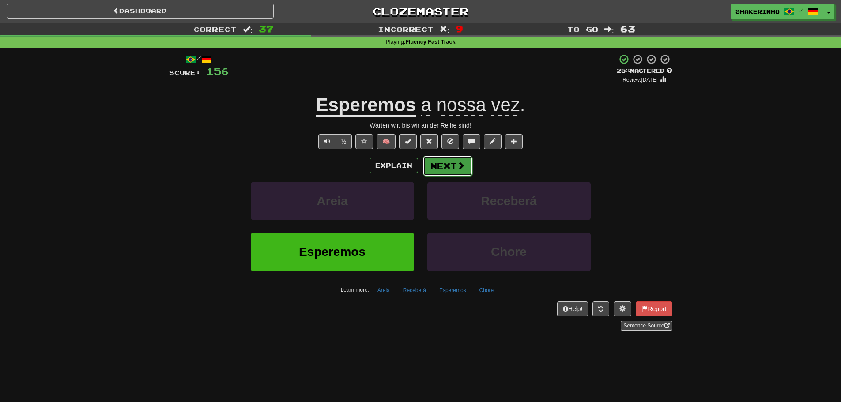
click at [449, 172] on button "Next" at bounding box center [447, 166] width 49 height 20
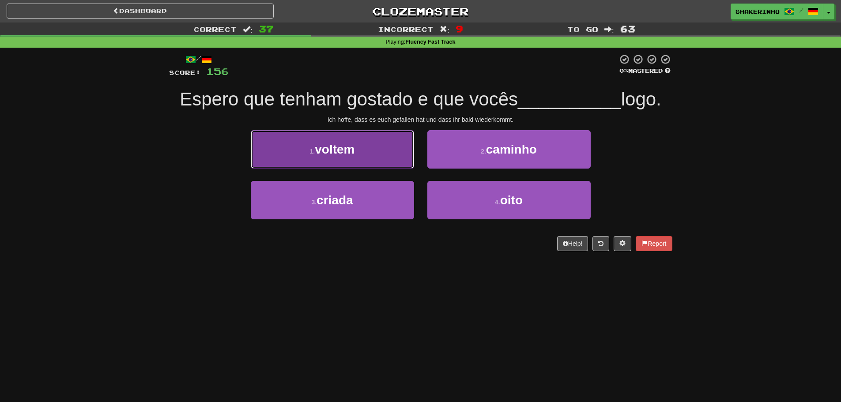
click at [387, 161] on button "1 . voltem" at bounding box center [332, 149] width 163 height 38
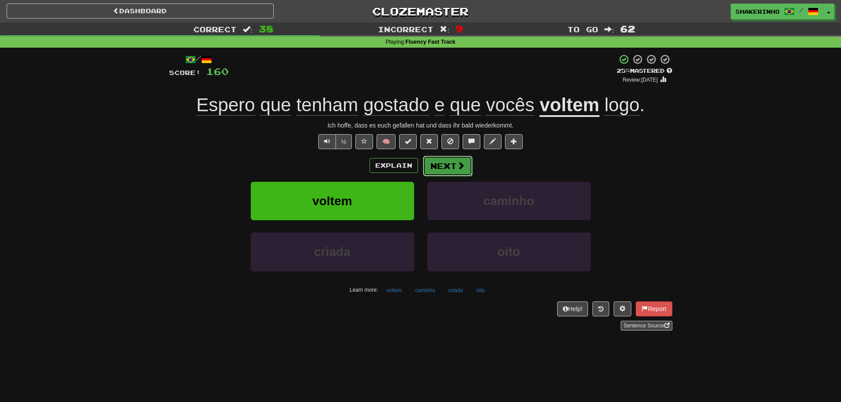
click at [467, 173] on button "Next" at bounding box center [447, 166] width 49 height 20
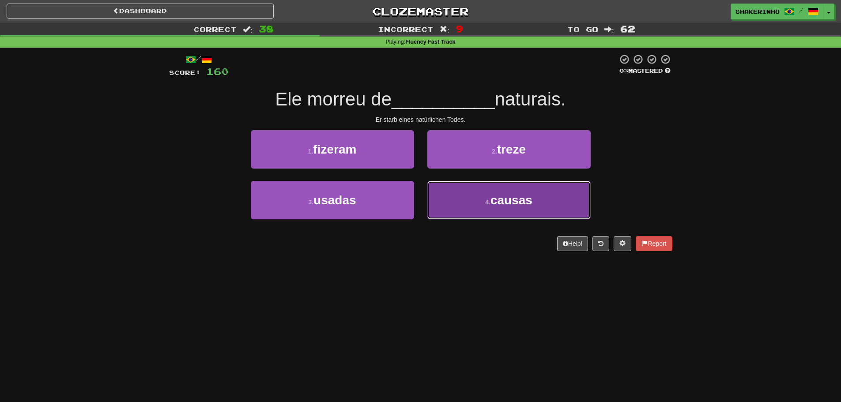
click at [464, 199] on button "4 . causas" at bounding box center [509, 200] width 163 height 38
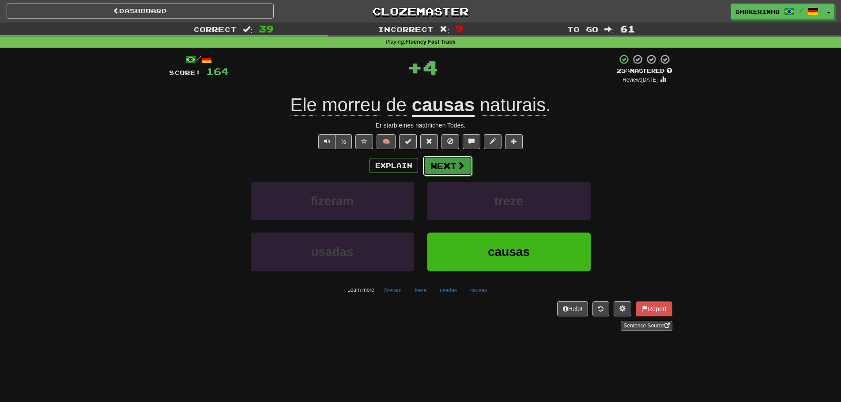
click at [444, 162] on button "Next" at bounding box center [447, 166] width 49 height 20
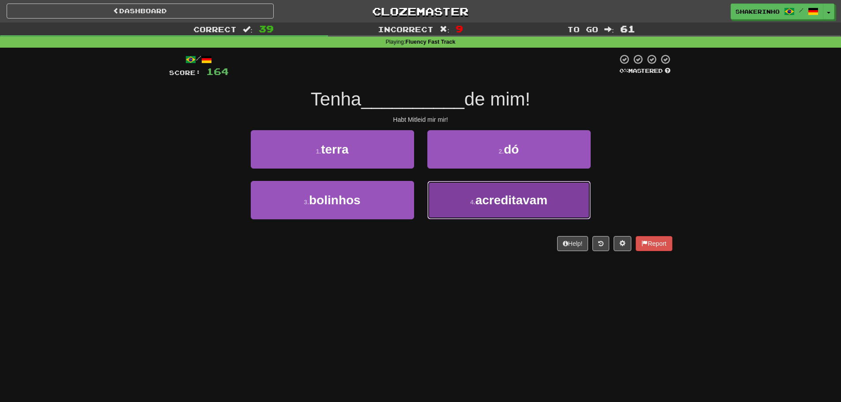
click at [459, 197] on button "4 . acreditavam" at bounding box center [509, 200] width 163 height 38
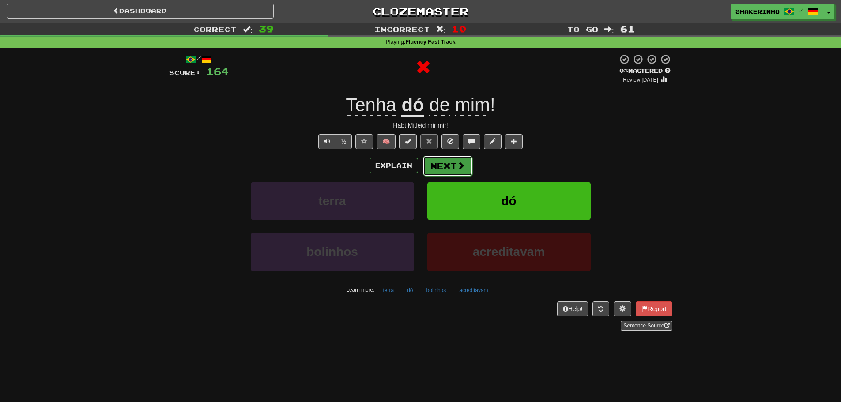
click at [430, 162] on button "Next" at bounding box center [447, 166] width 49 height 20
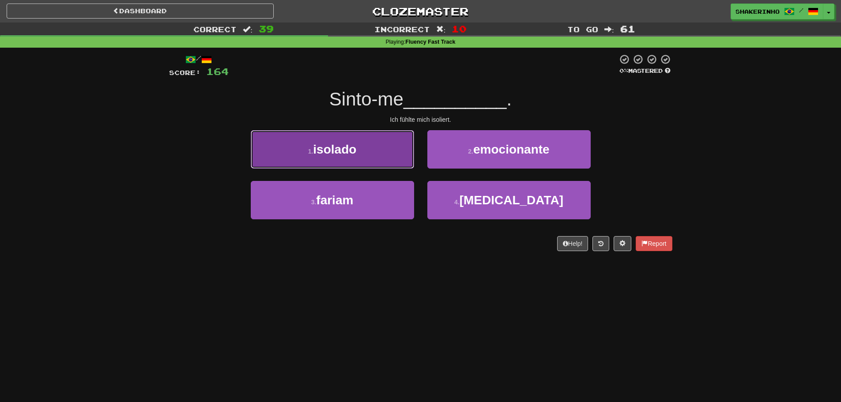
click at [375, 159] on button "1 . isolado" at bounding box center [332, 149] width 163 height 38
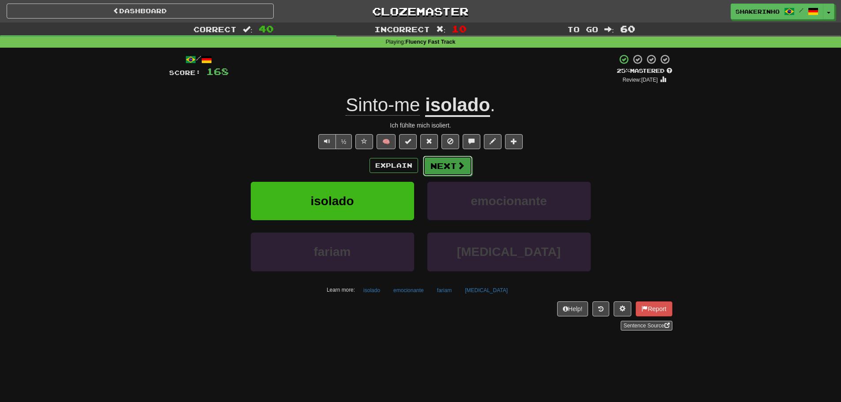
click at [451, 171] on button "Next" at bounding box center [447, 166] width 49 height 20
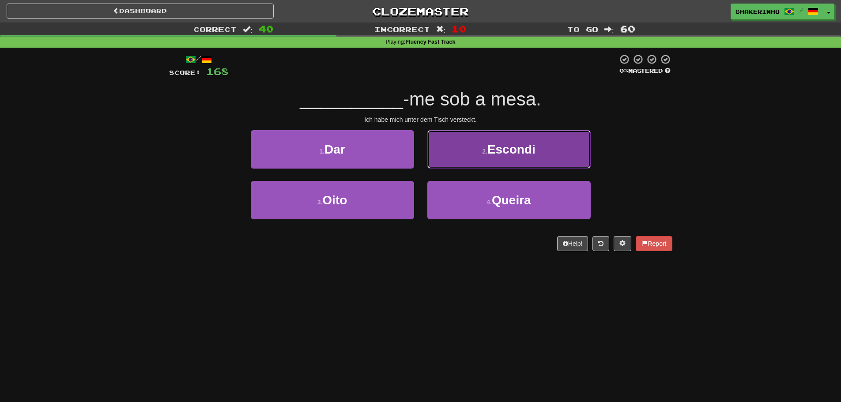
click at [449, 164] on button "2 . Escondi" at bounding box center [509, 149] width 163 height 38
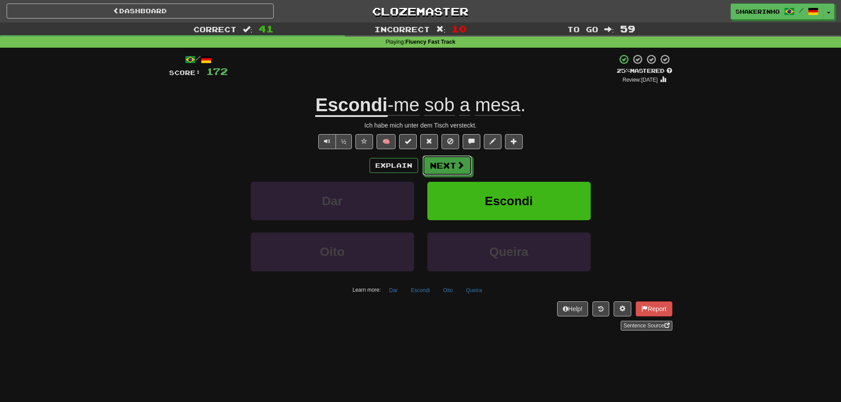
click at [449, 164] on button "Next" at bounding box center [447, 165] width 49 height 20
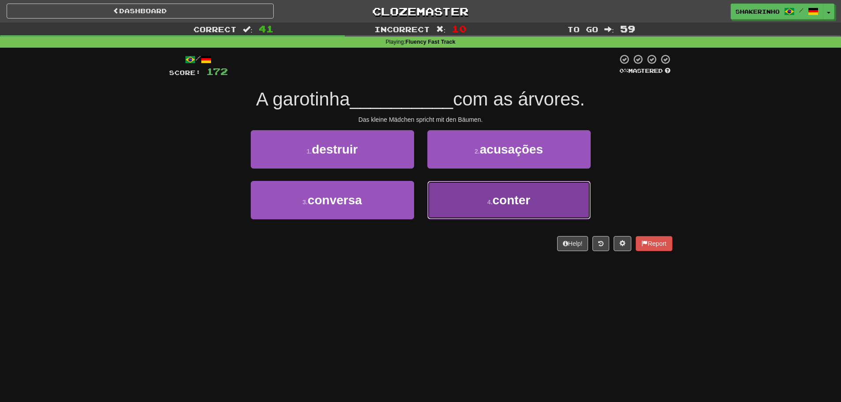
click at [498, 200] on span "conter" at bounding box center [512, 200] width 38 height 14
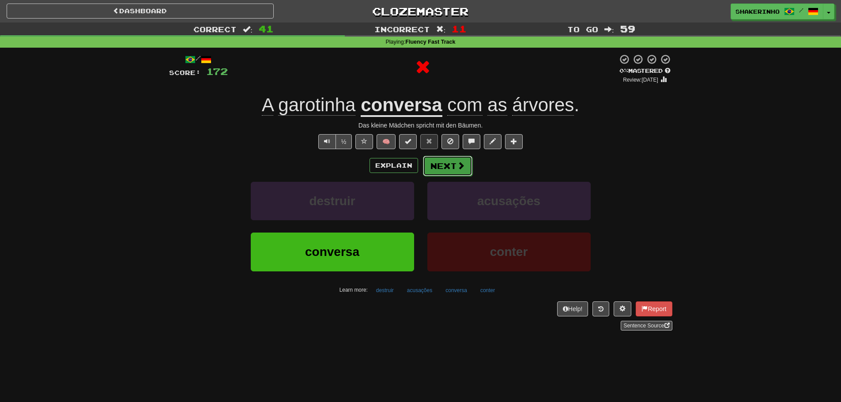
click at [457, 174] on button "Next" at bounding box center [447, 166] width 49 height 20
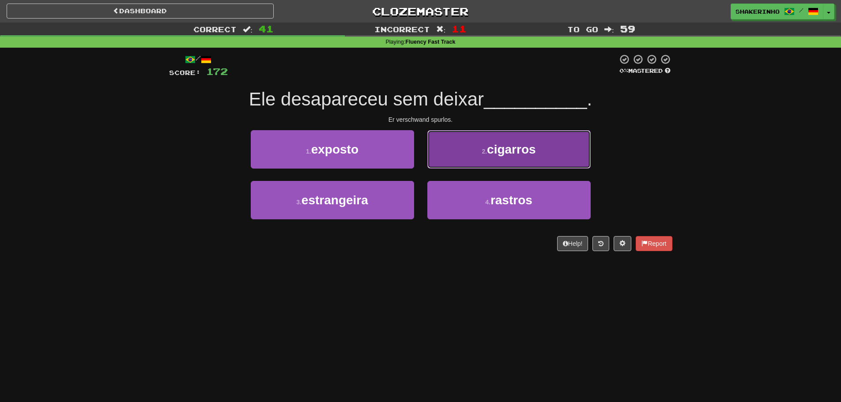
click at [493, 155] on span "cigarros" at bounding box center [511, 150] width 49 height 14
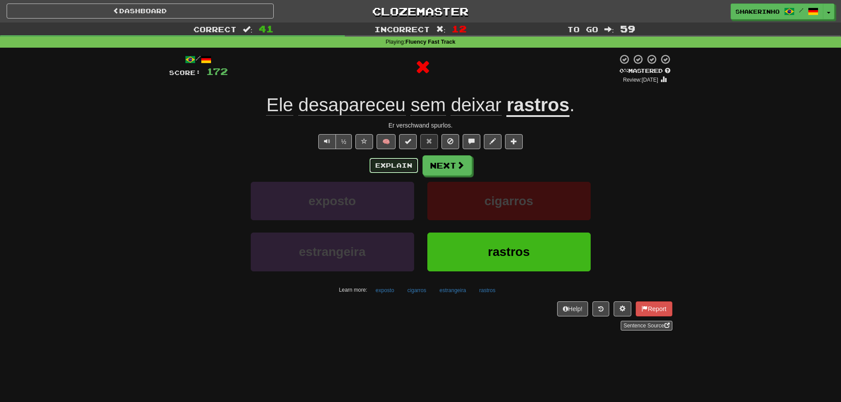
click at [390, 166] on button "Explain" at bounding box center [394, 165] width 49 height 15
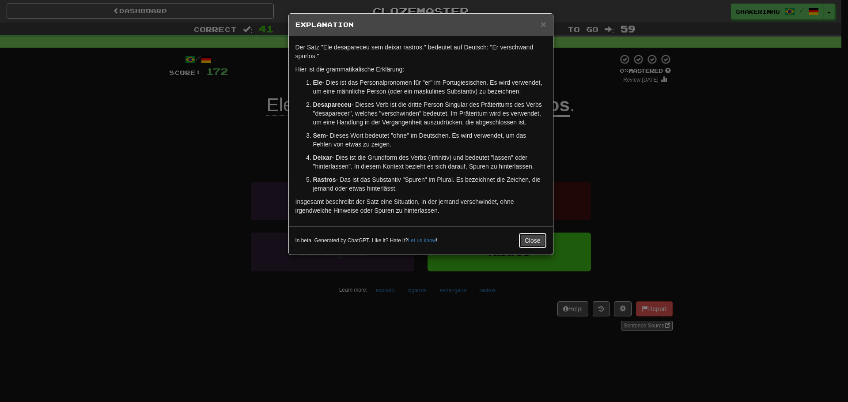
click at [530, 241] on button "Close" at bounding box center [532, 240] width 27 height 15
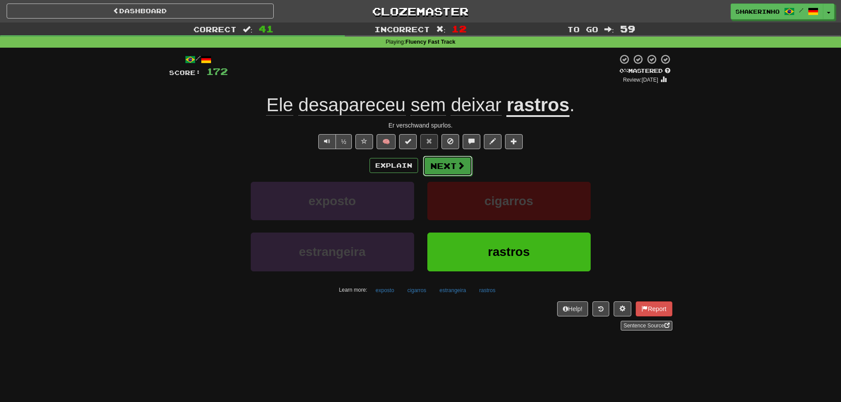
click at [450, 168] on button "Next" at bounding box center [447, 166] width 49 height 20
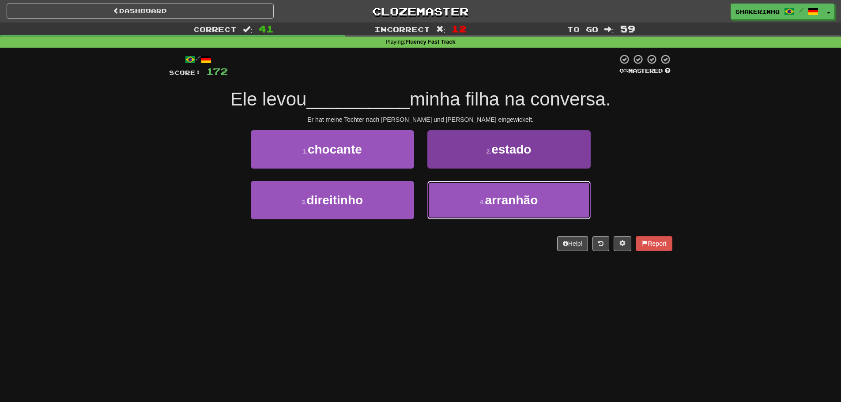
click at [559, 201] on button "4 . arranhão" at bounding box center [509, 200] width 163 height 38
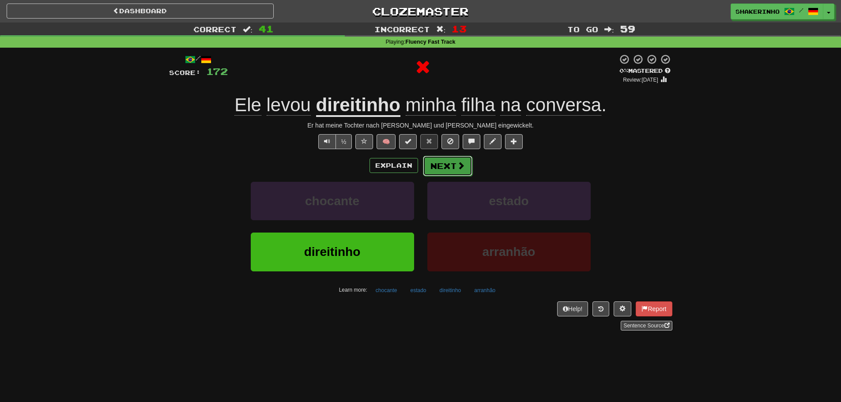
click at [455, 166] on button "Next" at bounding box center [447, 166] width 49 height 20
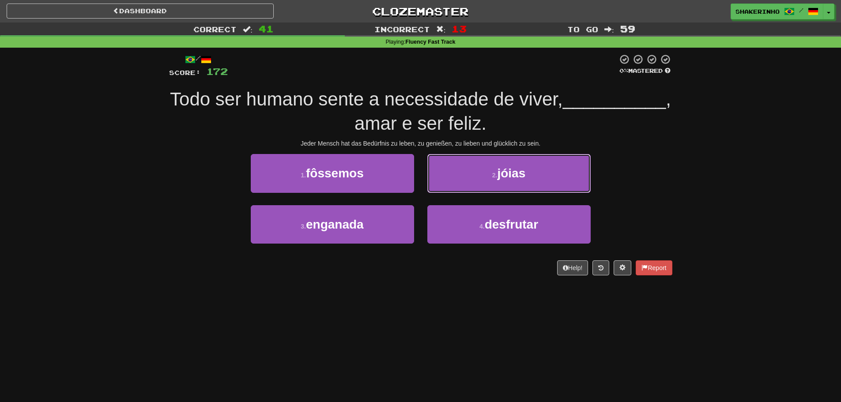
click at [455, 166] on button "2 . jóias" at bounding box center [509, 173] width 163 height 38
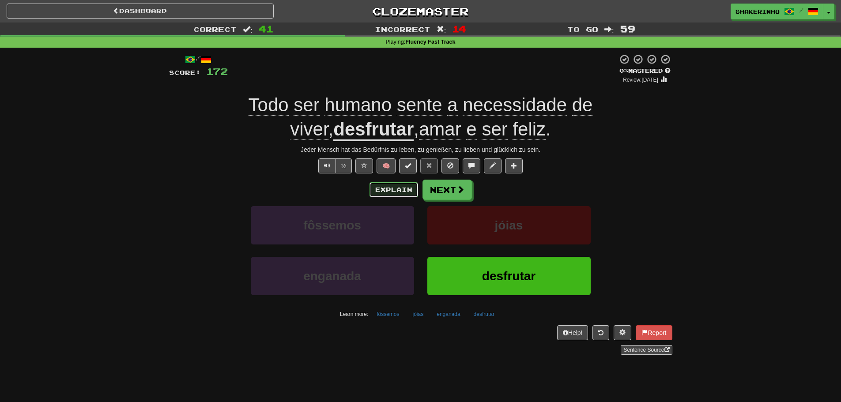
click at [397, 193] on button "Explain" at bounding box center [394, 189] width 49 height 15
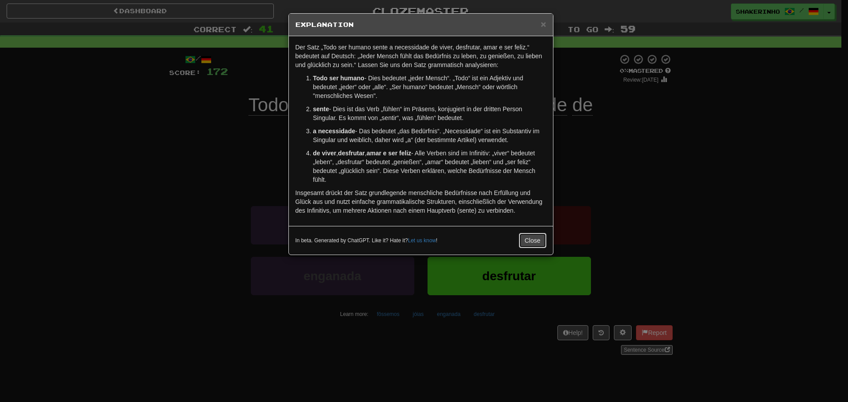
click at [532, 239] on button "Close" at bounding box center [532, 240] width 27 height 15
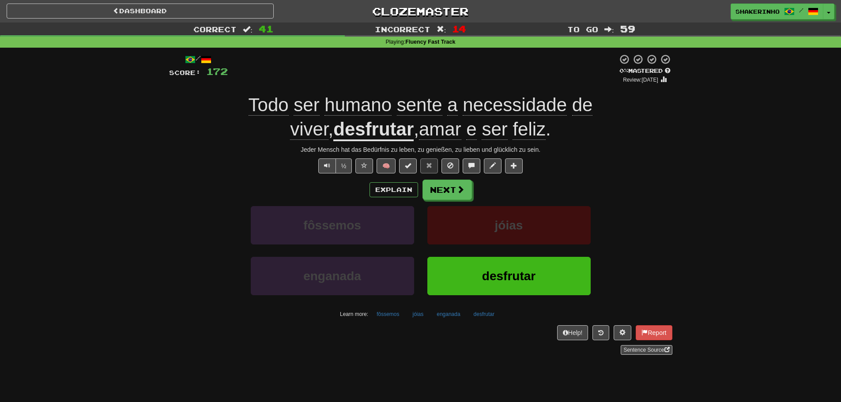
click at [455, 201] on div "Explain Next fôssemos jóias enganada desfrutar [PERSON_NAME] more: fôssemos jói…" at bounding box center [421, 251] width 504 height 142
click at [455, 195] on button "Next" at bounding box center [447, 190] width 49 height 20
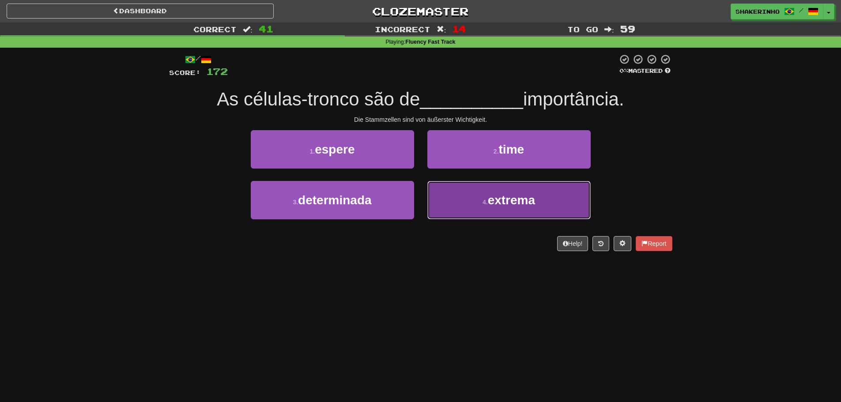
click at [490, 200] on span "extrema" at bounding box center [511, 200] width 47 height 14
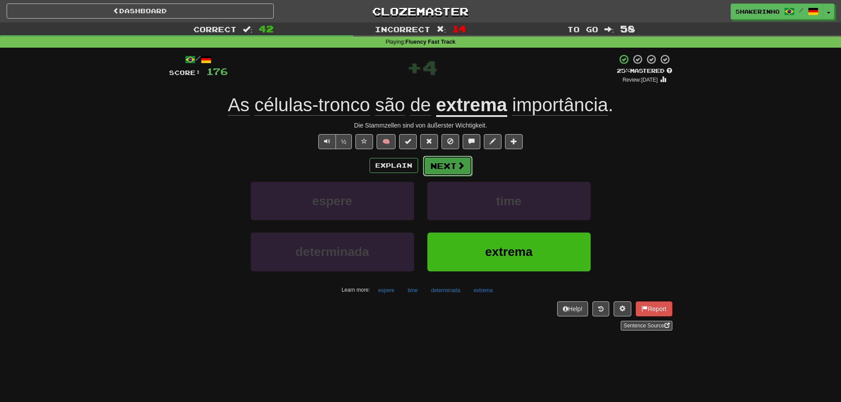
click at [451, 167] on button "Next" at bounding box center [447, 166] width 49 height 20
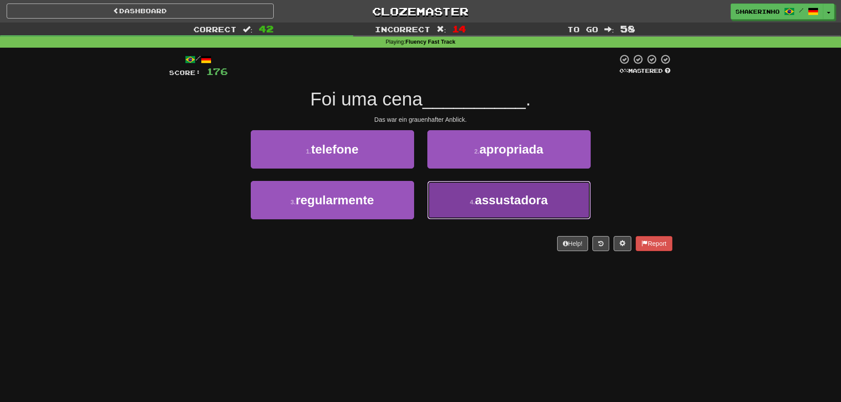
click at [474, 201] on small "4 ." at bounding box center [472, 202] width 5 height 7
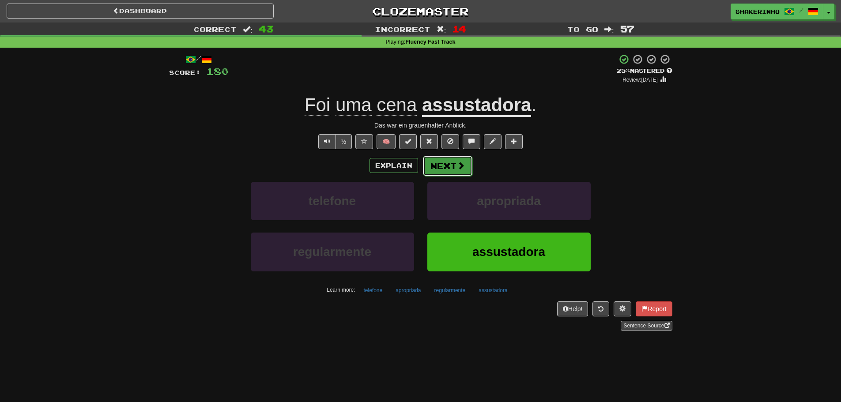
click at [441, 168] on button "Next" at bounding box center [447, 166] width 49 height 20
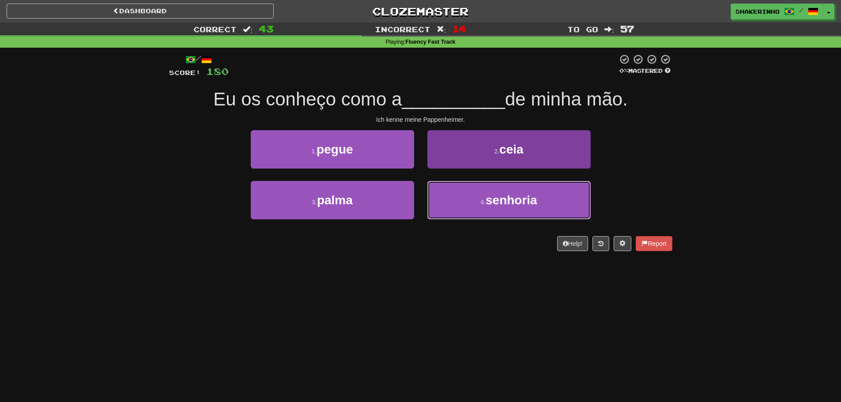
click at [470, 203] on button "4 . senhoria" at bounding box center [509, 200] width 163 height 38
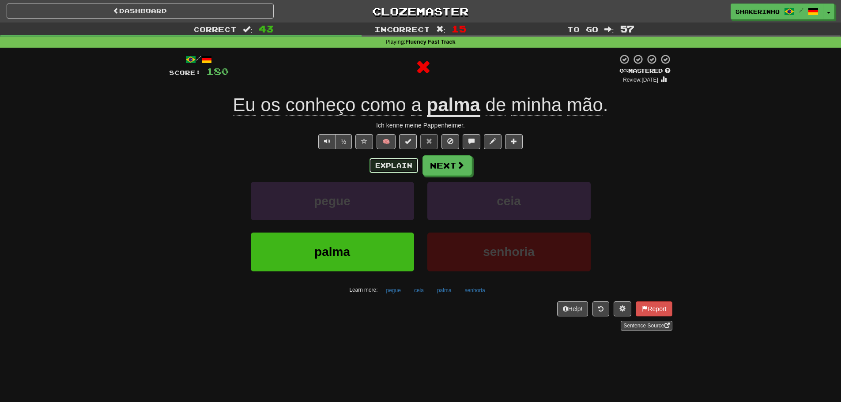
click at [402, 163] on button "Explain" at bounding box center [394, 165] width 49 height 15
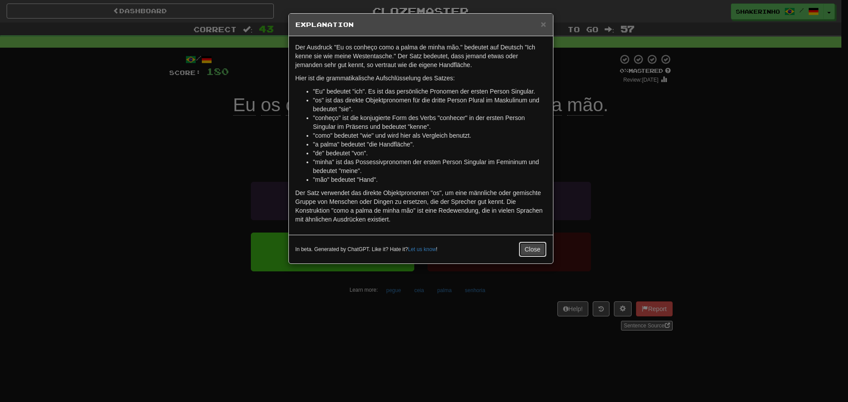
click at [537, 249] on button "Close" at bounding box center [532, 249] width 27 height 15
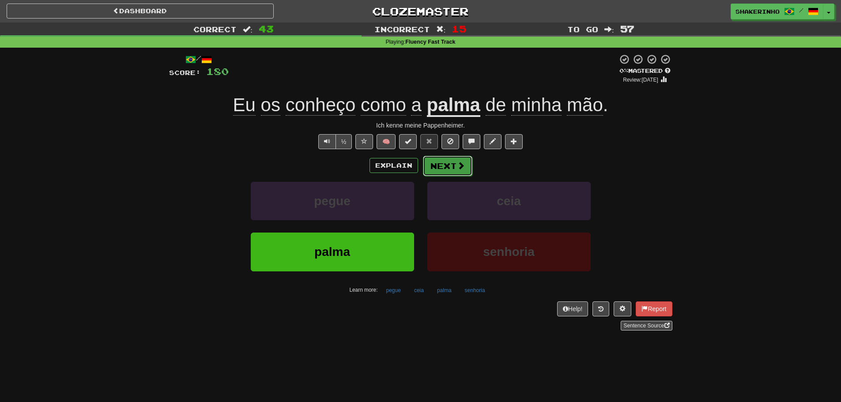
click at [441, 167] on button "Next" at bounding box center [447, 166] width 49 height 20
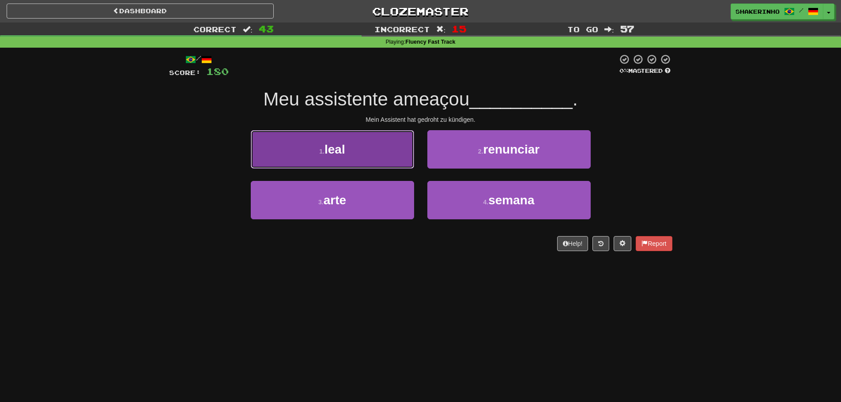
click at [368, 151] on button "1 . leal" at bounding box center [332, 149] width 163 height 38
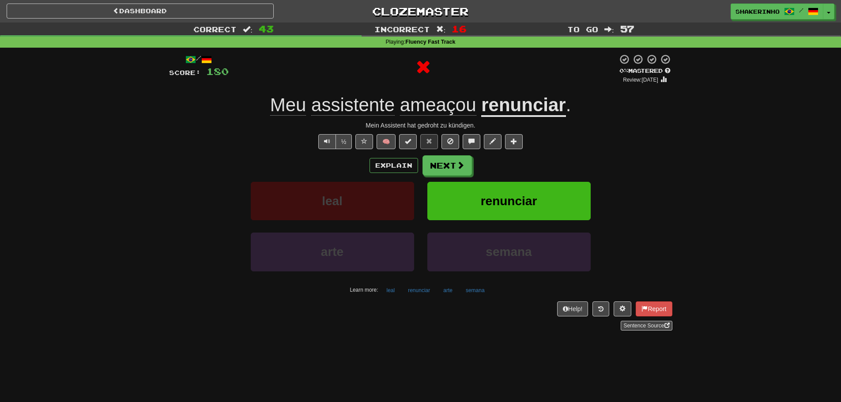
click at [454, 154] on div "/ Score: 180 0 % Mastered Review: [DATE] Meu assistente ameaçou renunciar . Mei…" at bounding box center [421, 192] width 504 height 277
click at [447, 160] on button "Next" at bounding box center [447, 166] width 49 height 20
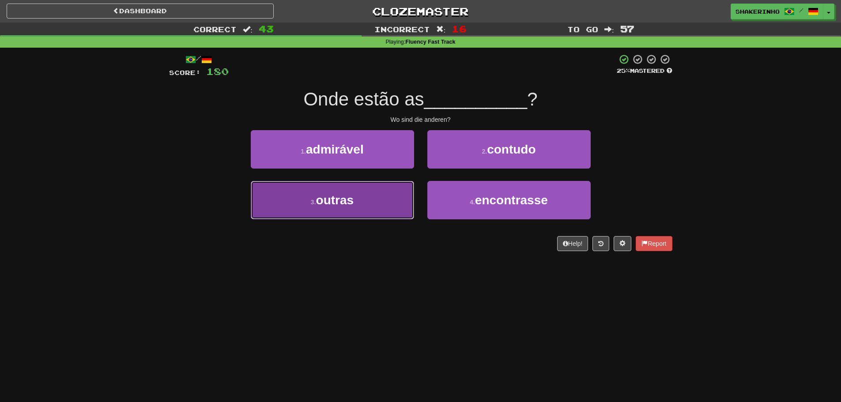
click at [370, 191] on button "3 . outras" at bounding box center [332, 200] width 163 height 38
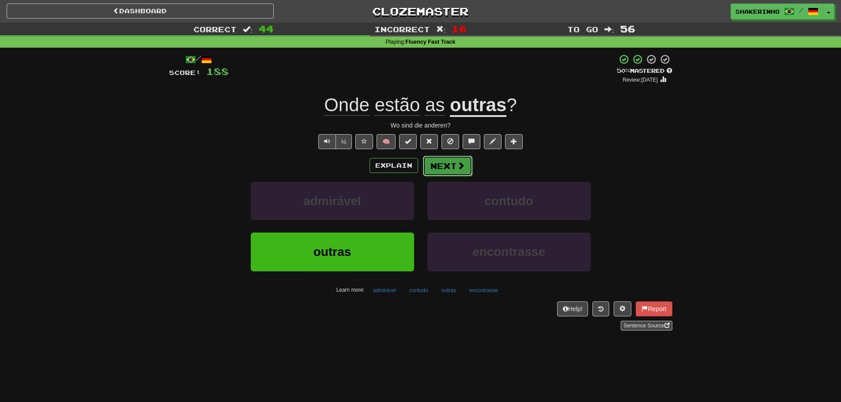
click at [443, 166] on button "Next" at bounding box center [447, 166] width 49 height 20
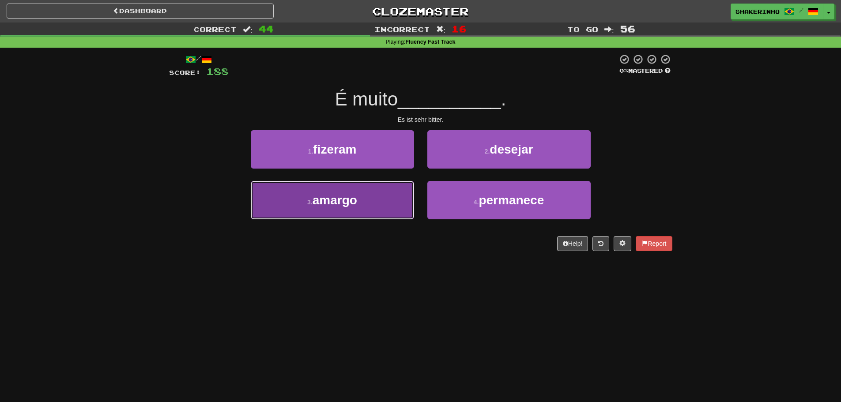
click at [374, 199] on button "3 . amargo" at bounding box center [332, 200] width 163 height 38
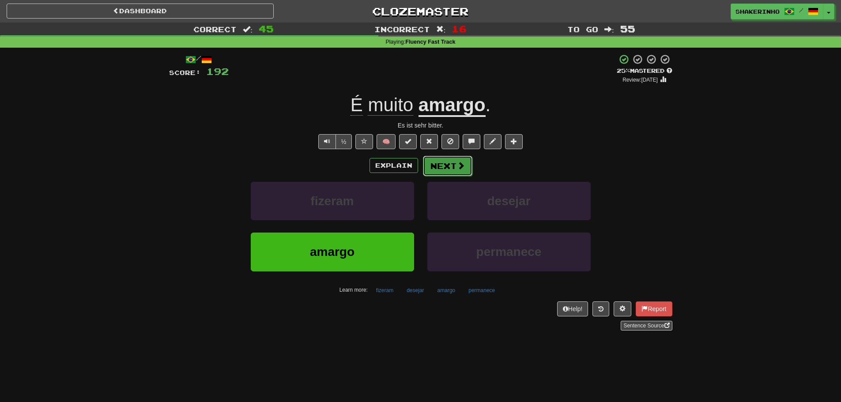
click at [459, 167] on span at bounding box center [461, 166] width 8 height 8
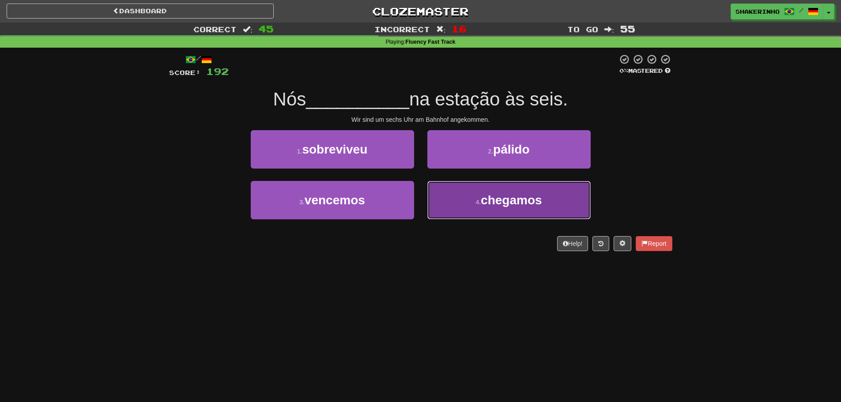
click at [491, 213] on button "4 . chegamos" at bounding box center [509, 200] width 163 height 38
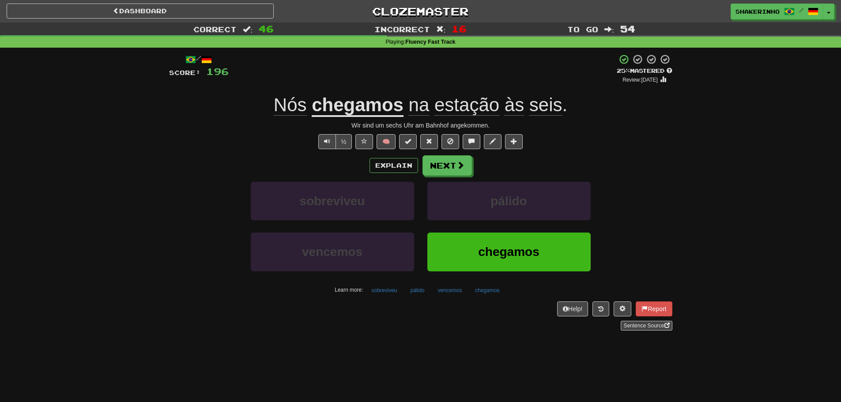
click at [456, 178] on div "Explain Next sobreviveu pálido vencemos chegamos Learn more: sobreviveu pálido …" at bounding box center [421, 226] width 504 height 142
click at [452, 164] on button "Next" at bounding box center [447, 166] width 49 height 20
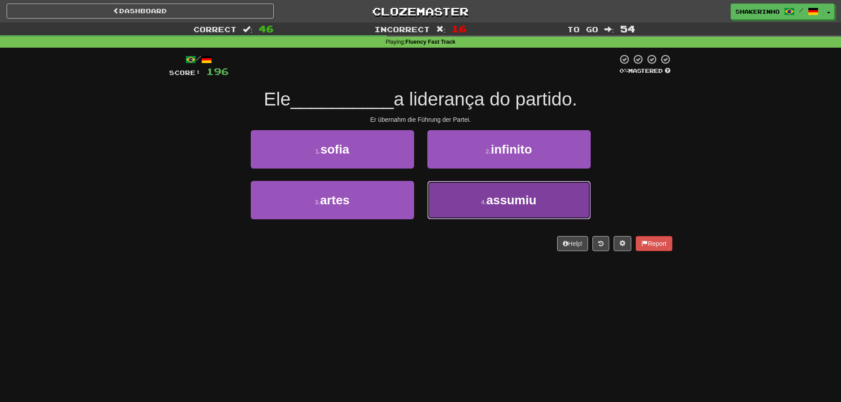
click at [498, 210] on button "4 . assumiu" at bounding box center [509, 200] width 163 height 38
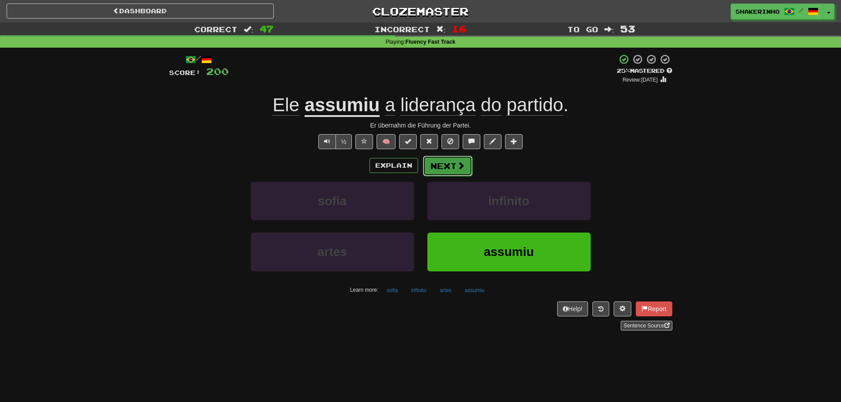
click at [452, 163] on button "Next" at bounding box center [447, 166] width 49 height 20
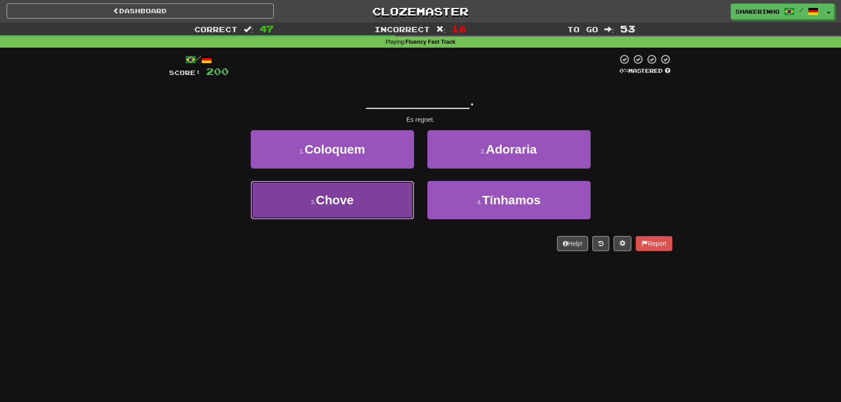
click at [383, 190] on button "3 . Chove" at bounding box center [332, 200] width 163 height 38
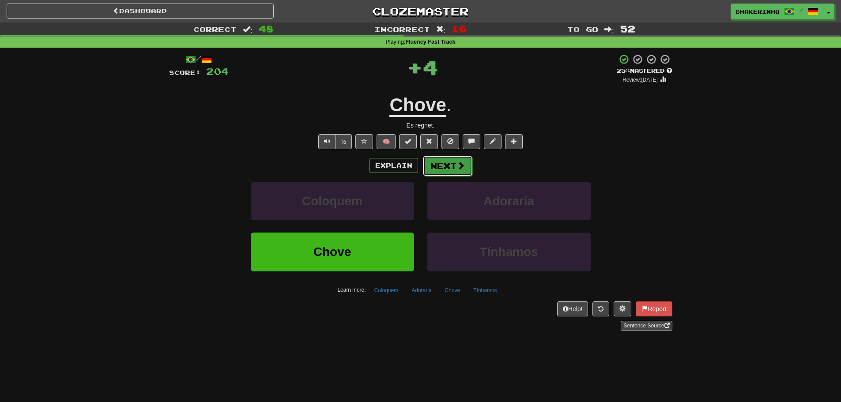
click at [444, 168] on button "Next" at bounding box center [447, 166] width 49 height 20
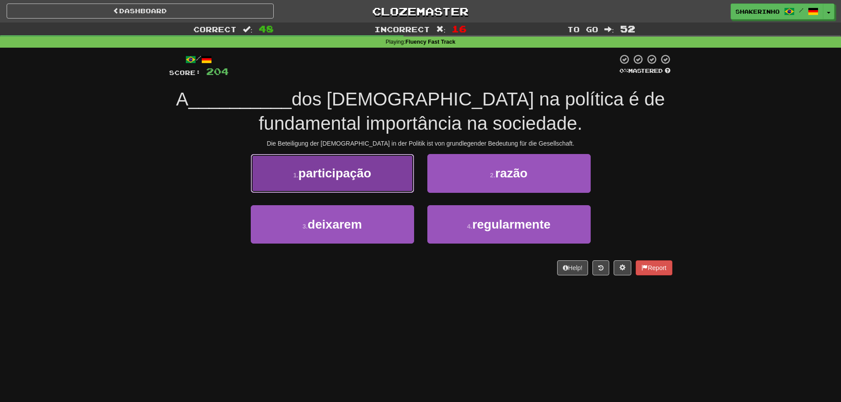
click at [341, 184] on button "1 . participação" at bounding box center [332, 173] width 163 height 38
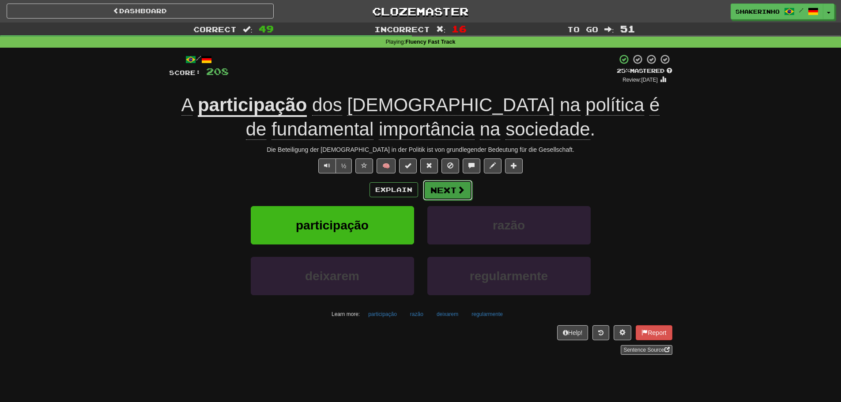
click at [437, 186] on button "Next" at bounding box center [447, 190] width 49 height 20
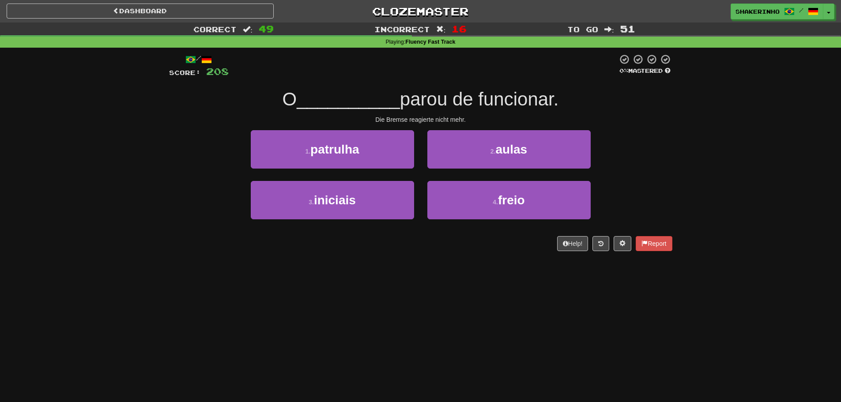
drag, startPoint x: 416, startPoint y: 169, endPoint x: 421, endPoint y: 158, distance: 12.1
click at [421, 158] on div "2 . aulas" at bounding box center [509, 155] width 177 height 51
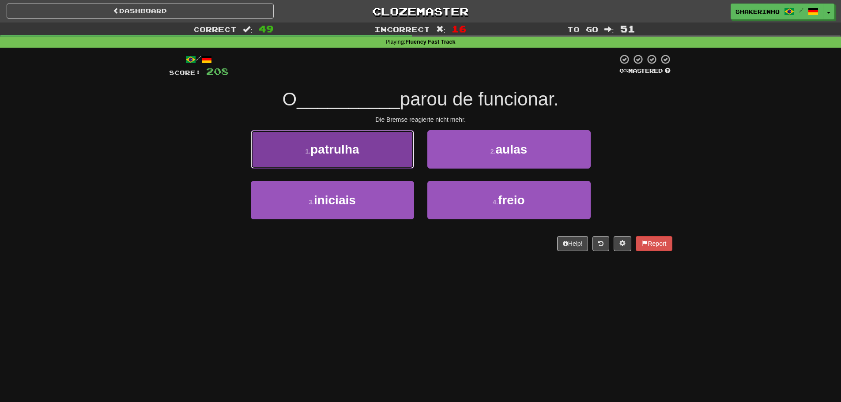
click at [366, 159] on button "1 . patrulha" at bounding box center [332, 149] width 163 height 38
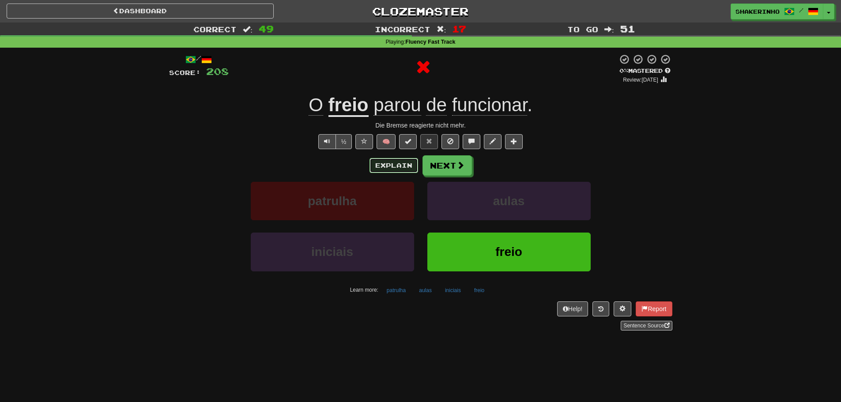
click at [408, 170] on button "Explain" at bounding box center [394, 165] width 49 height 15
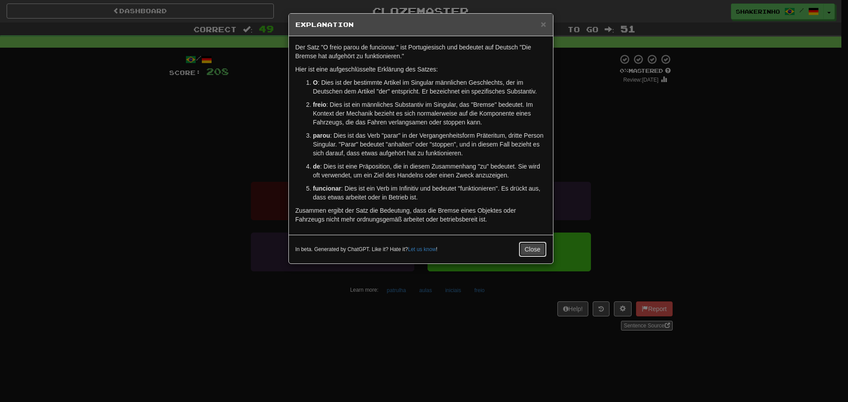
click at [539, 252] on button "Close" at bounding box center [532, 249] width 27 height 15
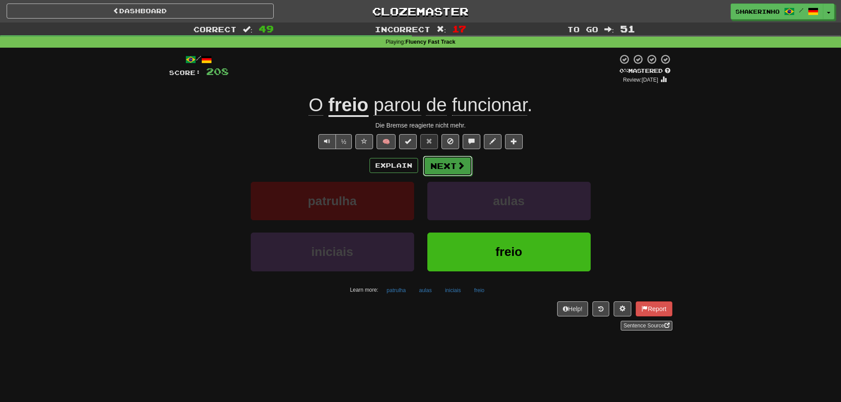
click at [454, 160] on button "Next" at bounding box center [447, 166] width 49 height 20
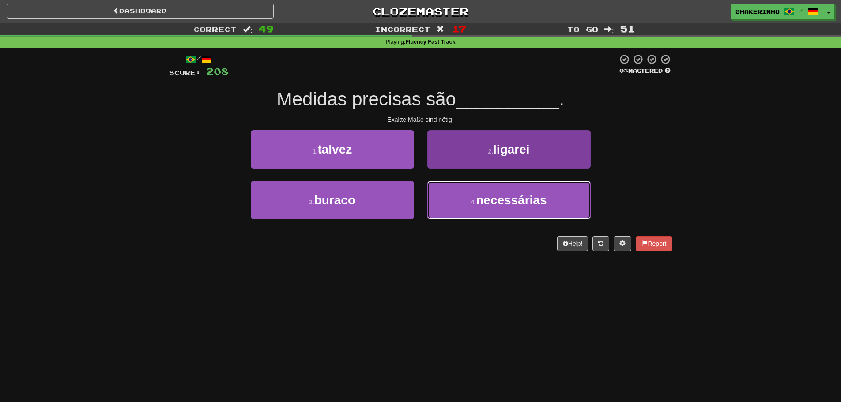
click at [551, 208] on button "4 . necessárias" at bounding box center [509, 200] width 163 height 38
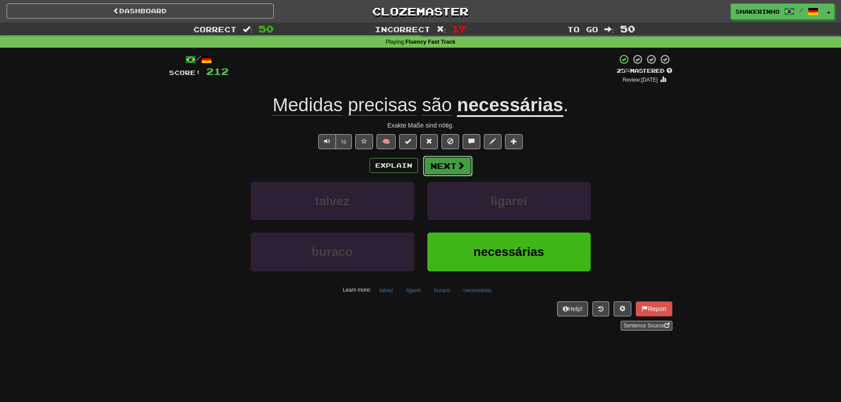
click at [448, 164] on button "Next" at bounding box center [447, 166] width 49 height 20
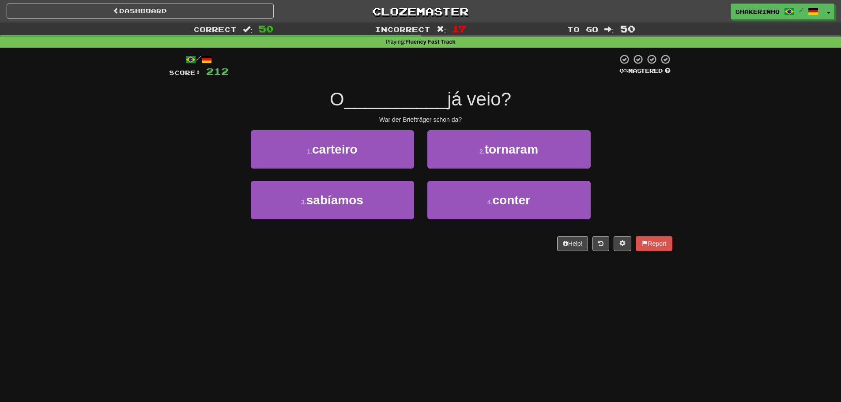
drag, startPoint x: 383, startPoint y: 96, endPoint x: 548, endPoint y: 101, distance: 165.7
click at [548, 101] on div "O __________ já veio?" at bounding box center [421, 99] width 504 height 24
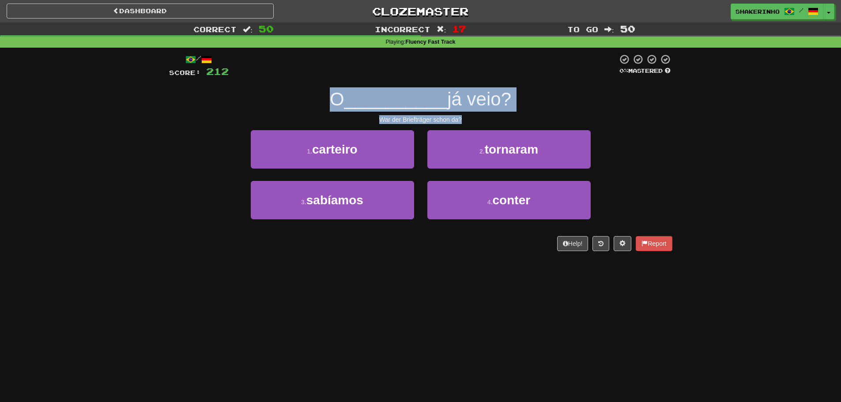
drag, startPoint x: 497, startPoint y: 115, endPoint x: 297, endPoint y: 92, distance: 201.0
click at [297, 92] on div "/ Score: 212 0 % Mastered O __________ já veio? War der Briefträger schon da? 1…" at bounding box center [421, 152] width 504 height 197
click at [297, 92] on div "O __________ já veio?" at bounding box center [421, 99] width 504 height 24
drag, startPoint x: 378, startPoint y: 99, endPoint x: 533, endPoint y: 118, distance: 155.8
click at [533, 118] on div "/ Score: 212 0 % Mastered O __________ já veio? War der Briefträger schon da? 1…" at bounding box center [421, 152] width 504 height 197
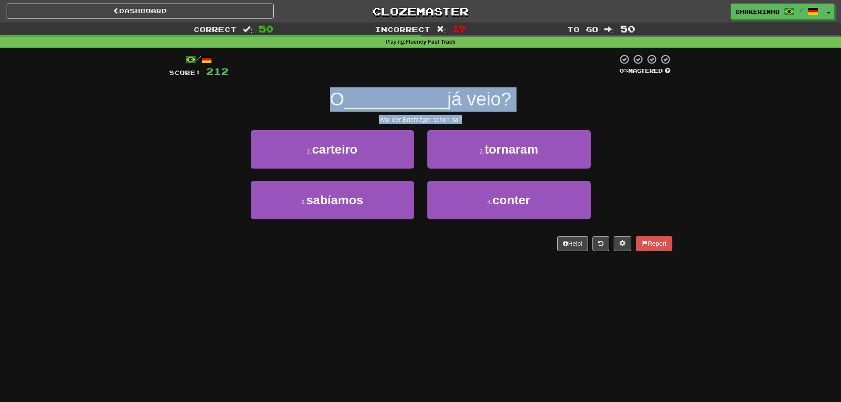
click at [533, 118] on div "War der Briefträger schon da?" at bounding box center [421, 119] width 504 height 9
drag, startPoint x: 481, startPoint y: 122, endPoint x: 290, endPoint y: 100, distance: 193.0
click at [290, 100] on div "/ Score: 212 0 % Mastered O __________ já veio? War der Briefträger schon da? 1…" at bounding box center [421, 152] width 504 height 197
click at [290, 100] on div "O __________ já veio?" at bounding box center [421, 99] width 504 height 24
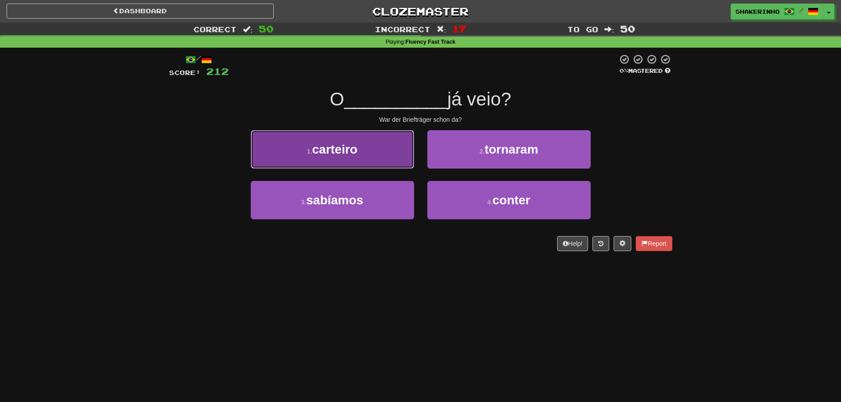
click at [336, 148] on span "carteiro" at bounding box center [334, 150] width 45 height 14
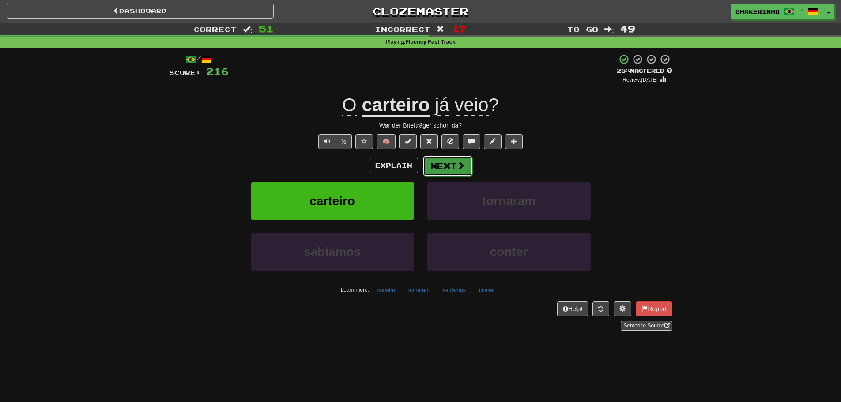
click at [437, 161] on button "Next" at bounding box center [447, 166] width 49 height 20
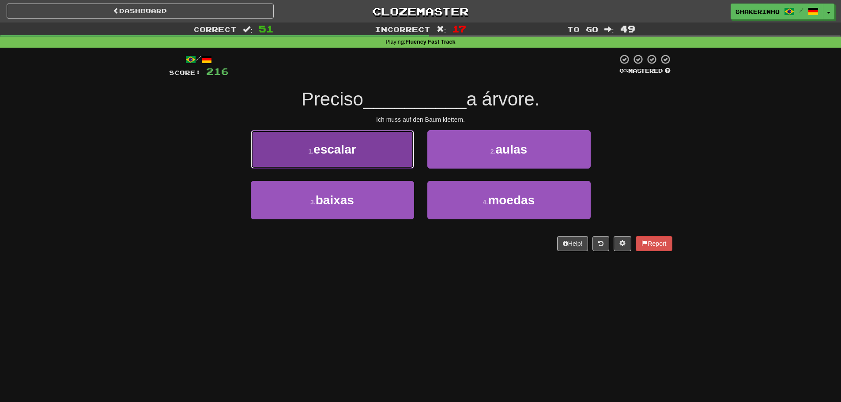
click at [349, 160] on button "1 . escalar" at bounding box center [332, 149] width 163 height 38
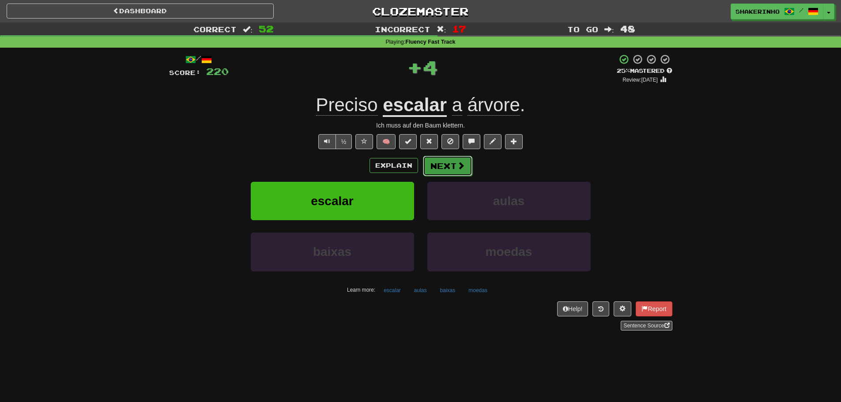
click at [455, 165] on button "Next" at bounding box center [447, 166] width 49 height 20
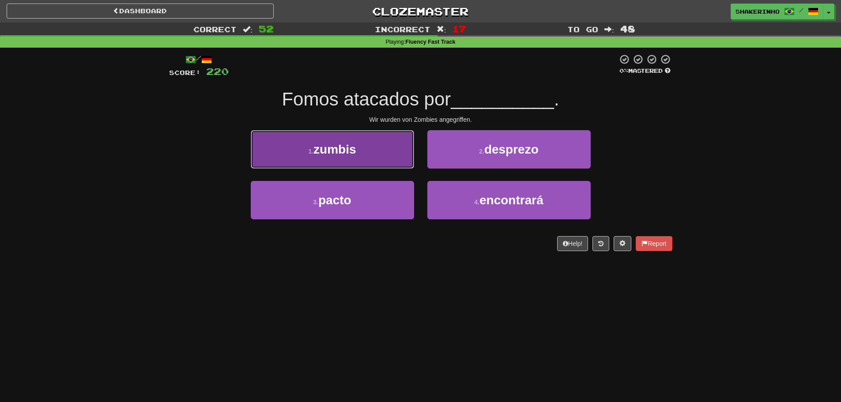
click at [335, 160] on button "1 . zumbis" at bounding box center [332, 149] width 163 height 38
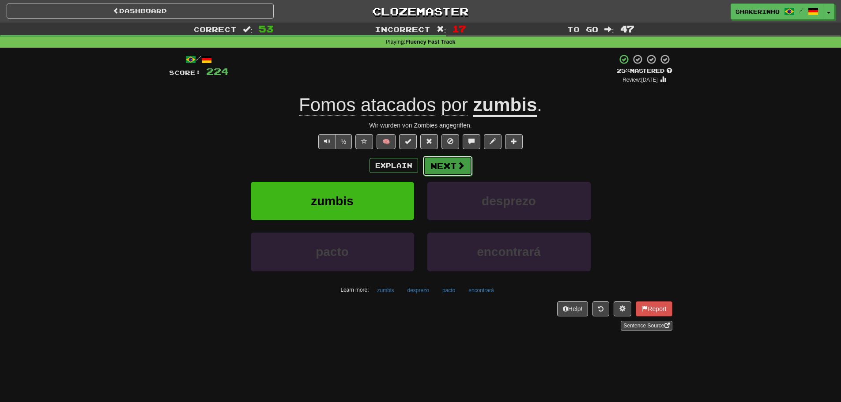
click at [451, 167] on button "Next" at bounding box center [447, 166] width 49 height 20
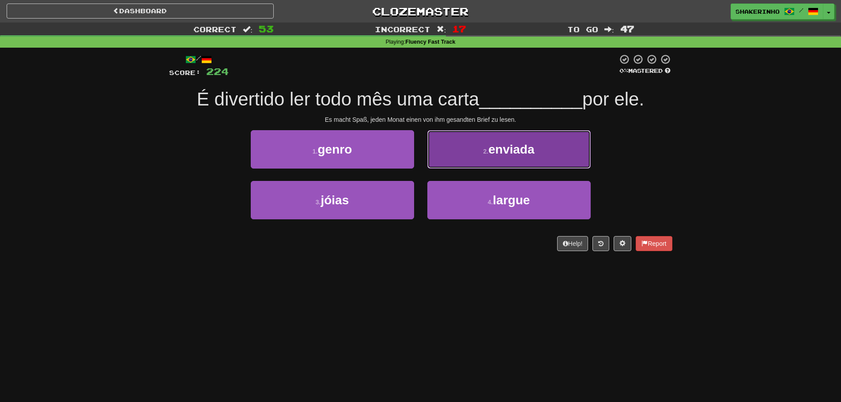
click at [476, 159] on button "2 . enviada" at bounding box center [509, 149] width 163 height 38
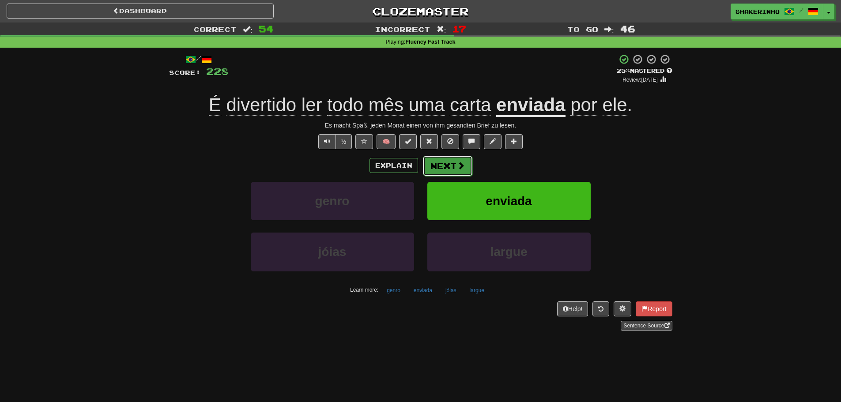
click at [453, 171] on button "Next" at bounding box center [447, 166] width 49 height 20
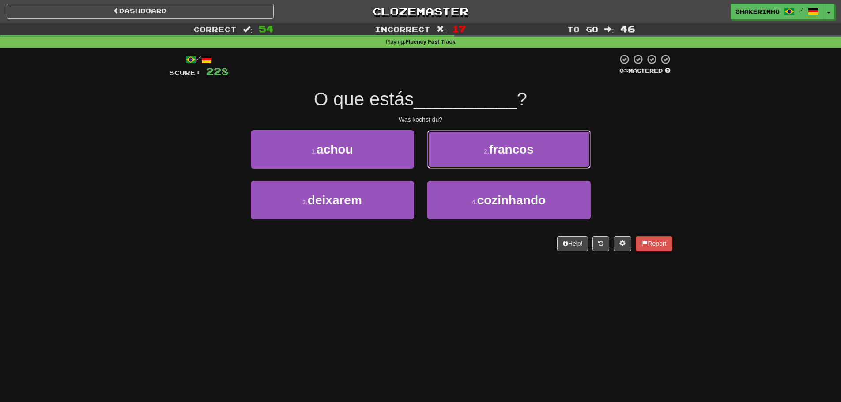
drag, startPoint x: 442, startPoint y: 162, endPoint x: 416, endPoint y: 260, distance: 101.5
click at [416, 260] on div "/ Score: 228 0 % Mastered O que estás __________ ? Was kochst du? 1 . achou 2 .…" at bounding box center [421, 156] width 504 height 216
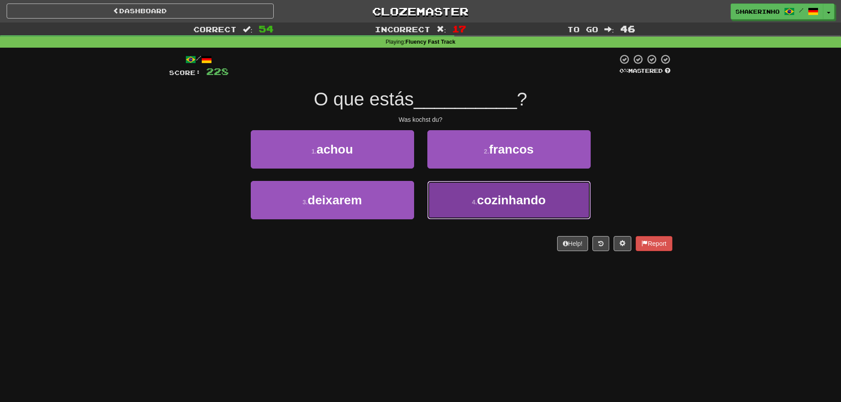
click at [466, 206] on button "4 . cozinhando" at bounding box center [509, 200] width 163 height 38
